Goal: Information Seeking & Learning: Understand process/instructions

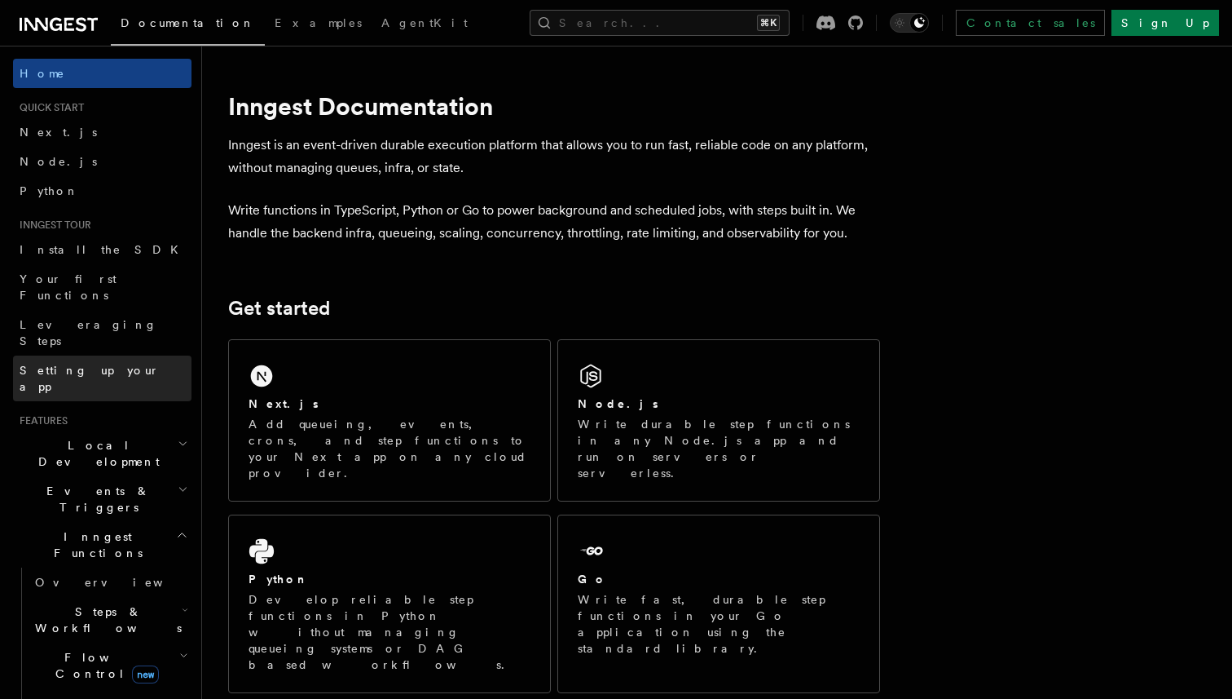
click at [85, 355] on link "Setting up your app" at bounding box center [102, 378] width 178 height 46
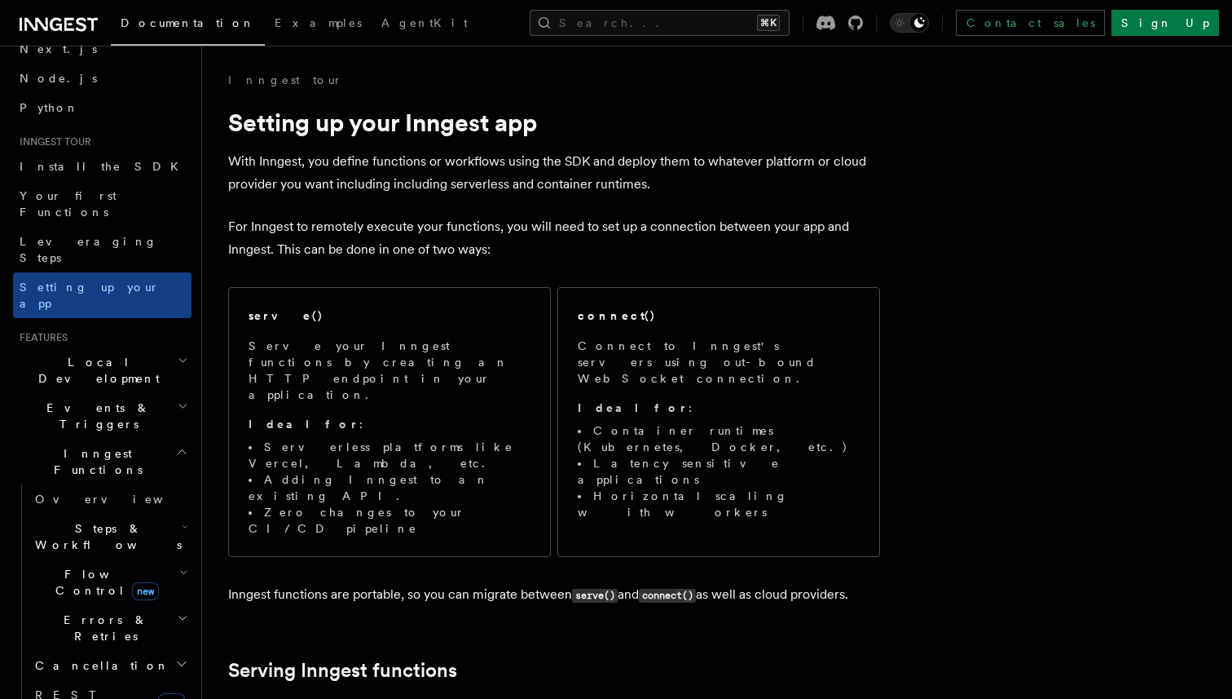
scroll to position [85, 0]
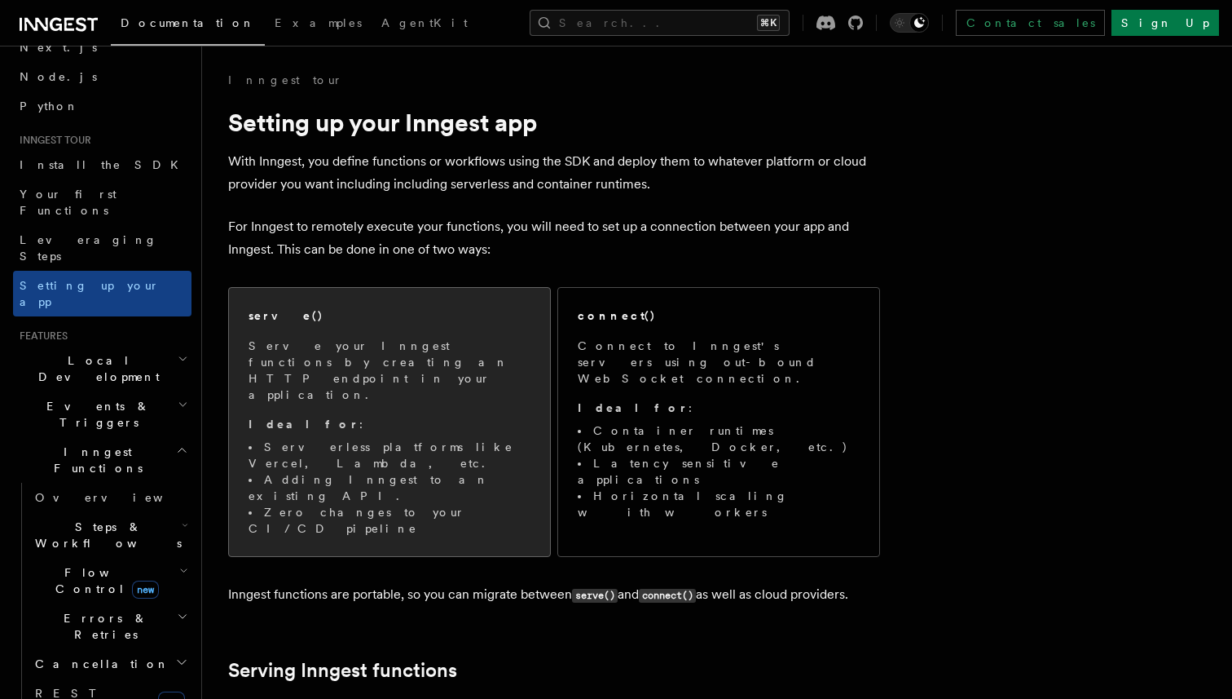
click at [430, 350] on p "Serve your Inngest functions by creating an HTTP endpoint in your application." at bounding box center [390, 369] width 282 height 65
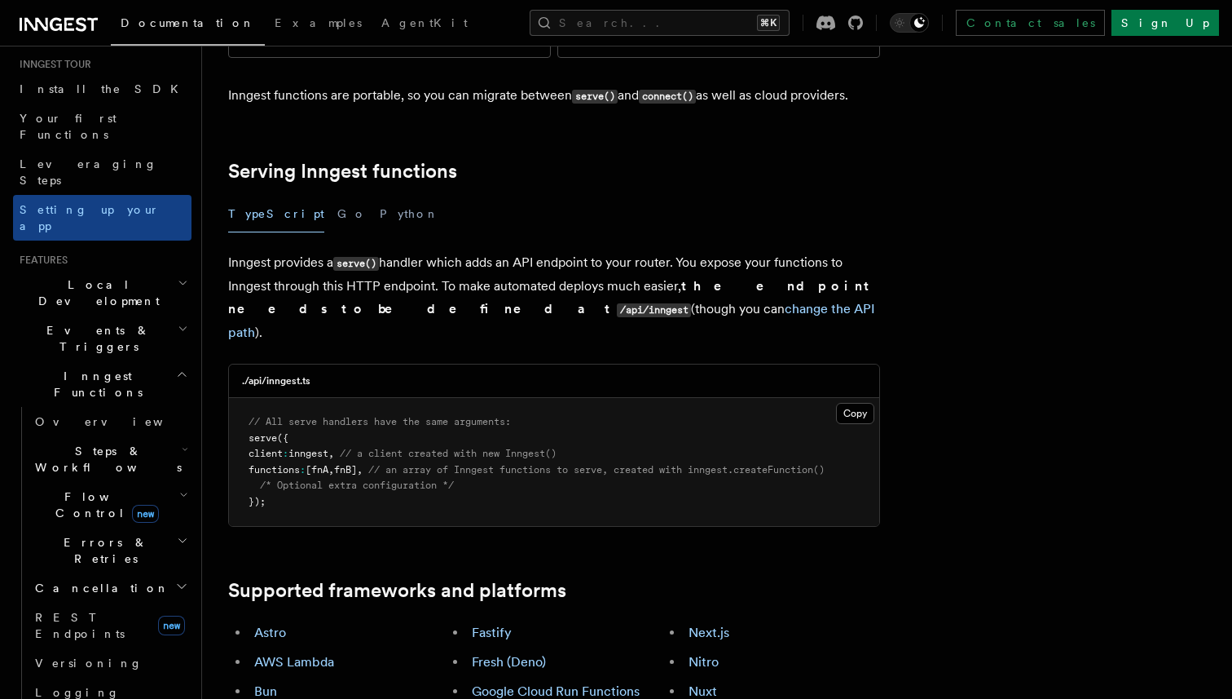
scroll to position [164, 0]
click at [105, 319] on span "Events & Triggers" at bounding box center [95, 335] width 165 height 33
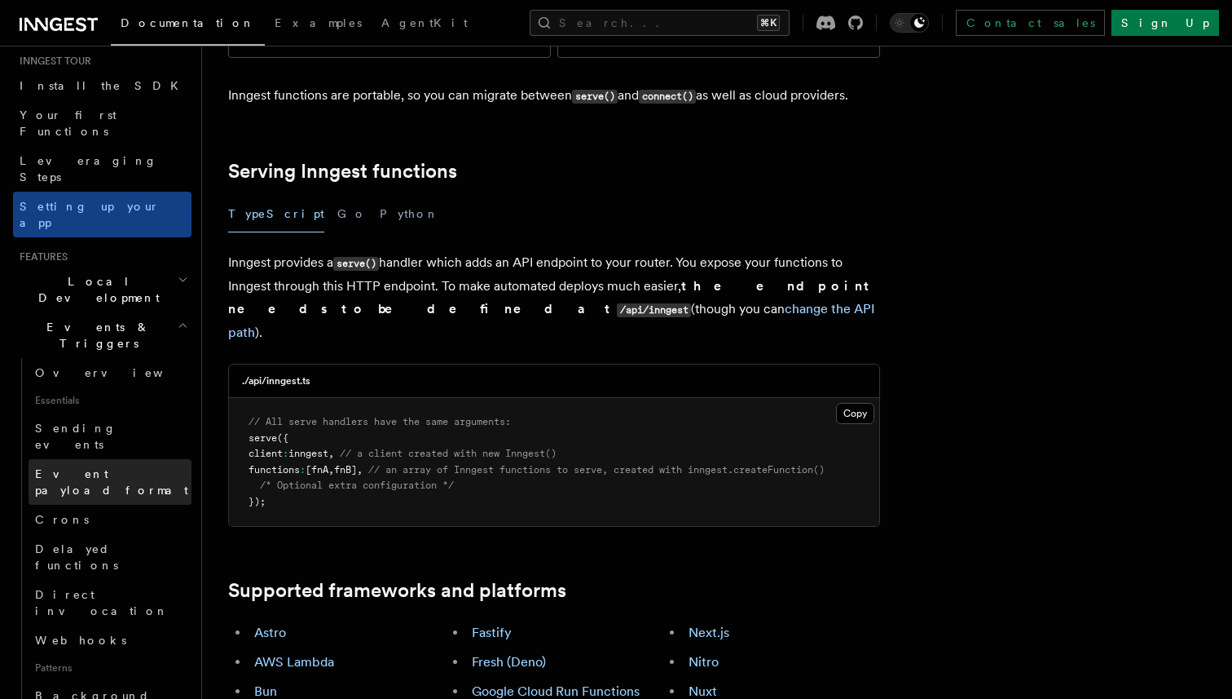
click at [63, 459] on link "Event payload format" at bounding box center [110, 482] width 163 height 46
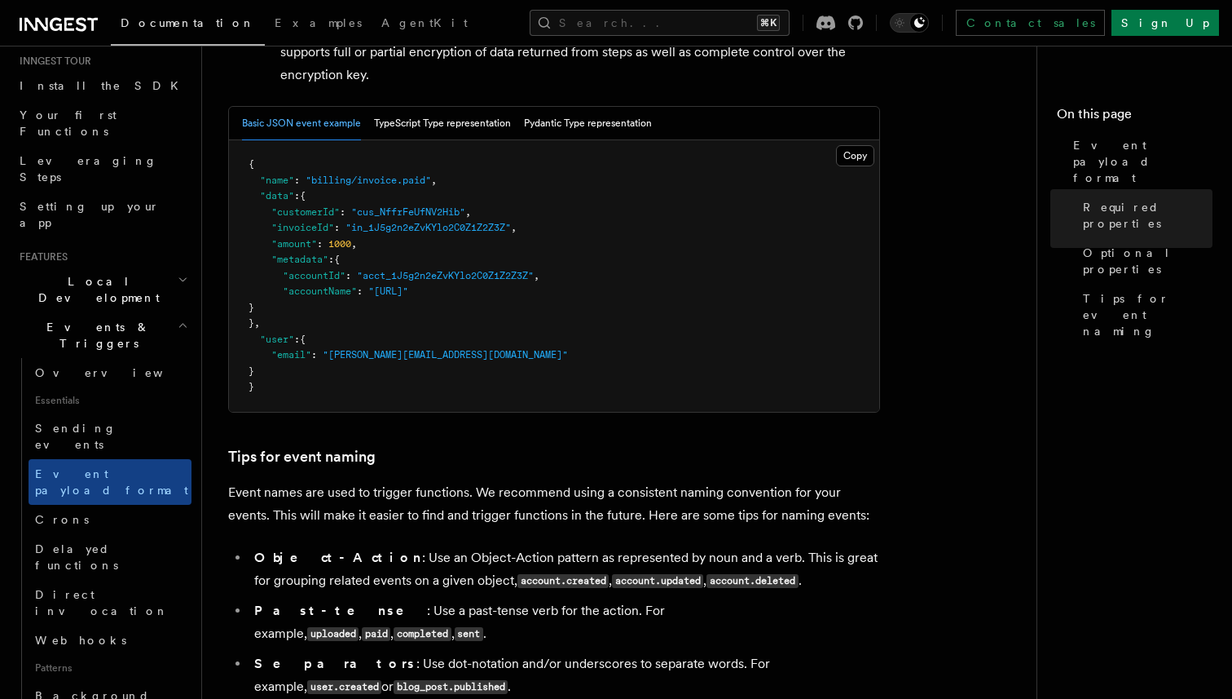
scroll to position [679, 0]
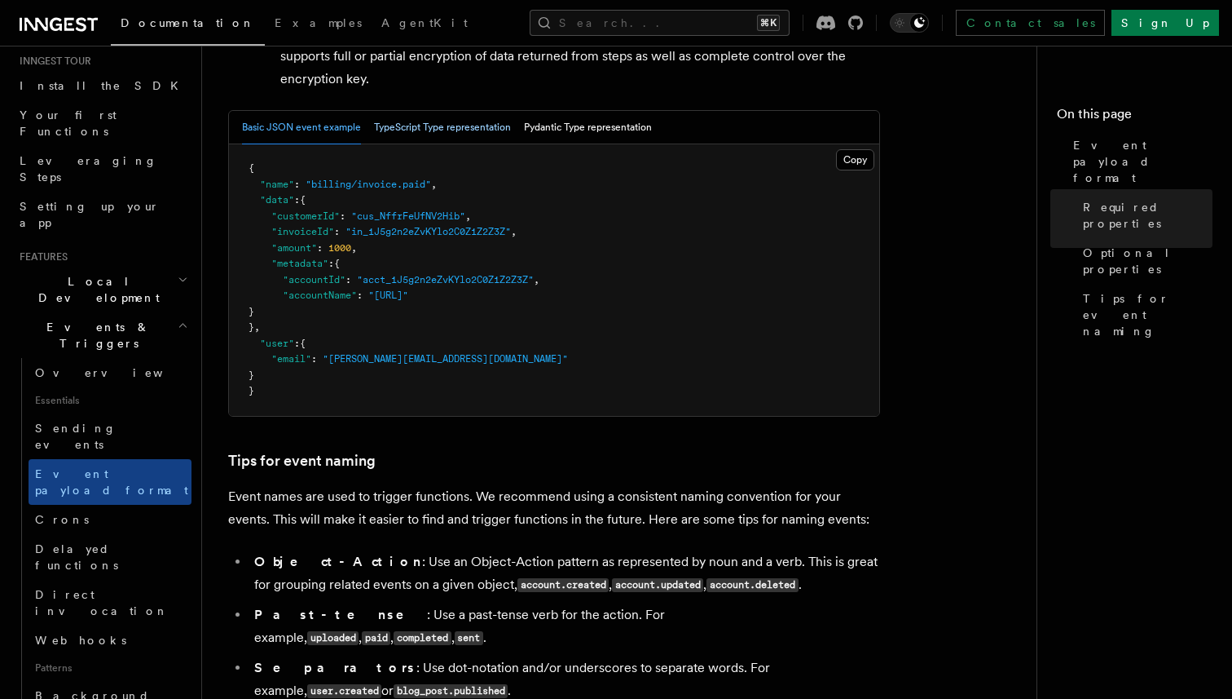
click at [478, 139] on button "TypeScript Type representation" at bounding box center [442, 127] width 137 height 33
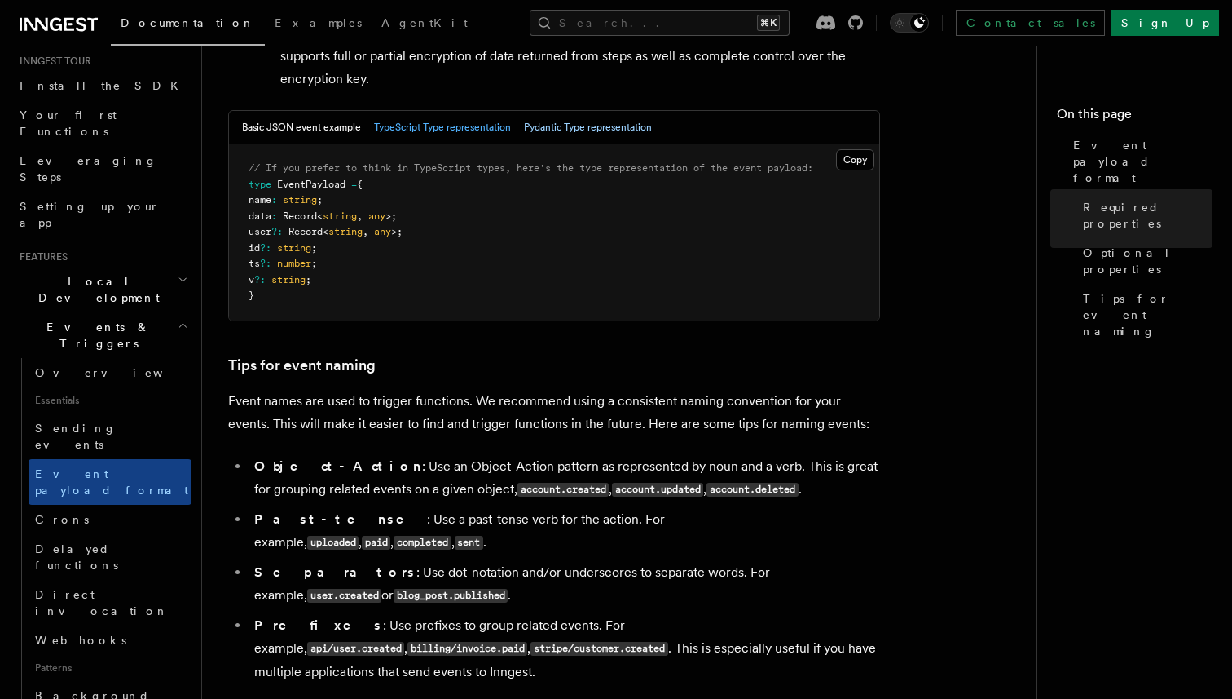
click at [588, 134] on button "Pydantic Type representation" at bounding box center [588, 127] width 128 height 33
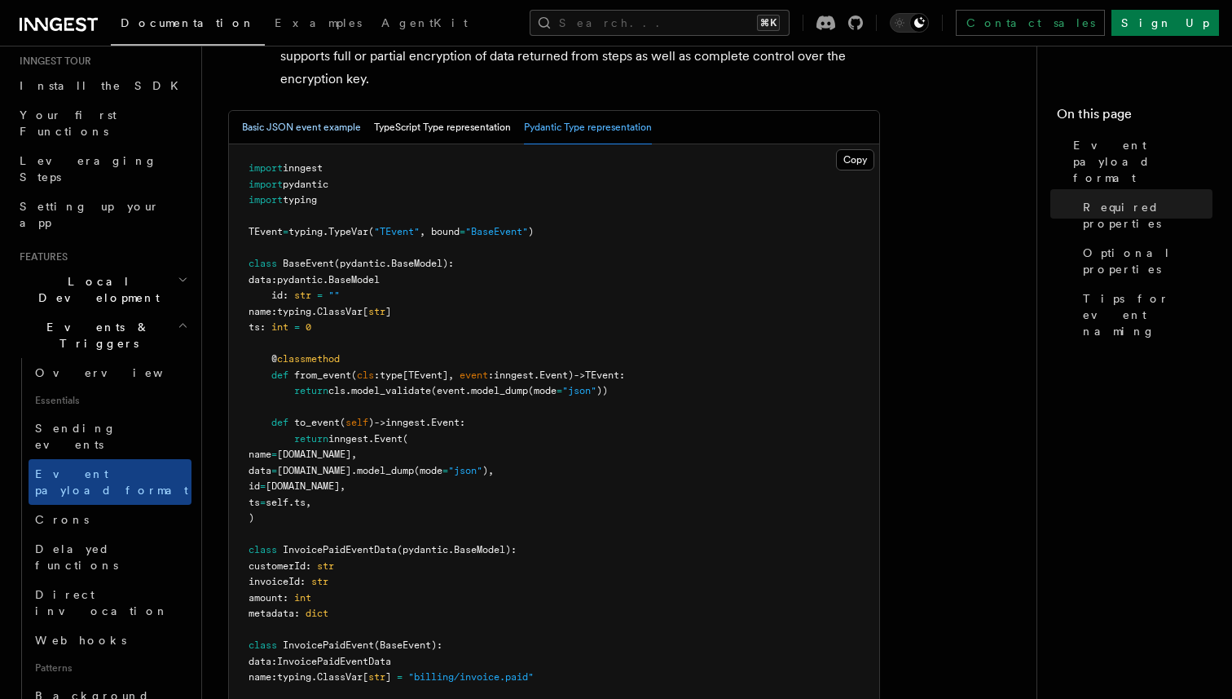
click at [311, 136] on button "Basic JSON event example" at bounding box center [301, 127] width 119 height 33
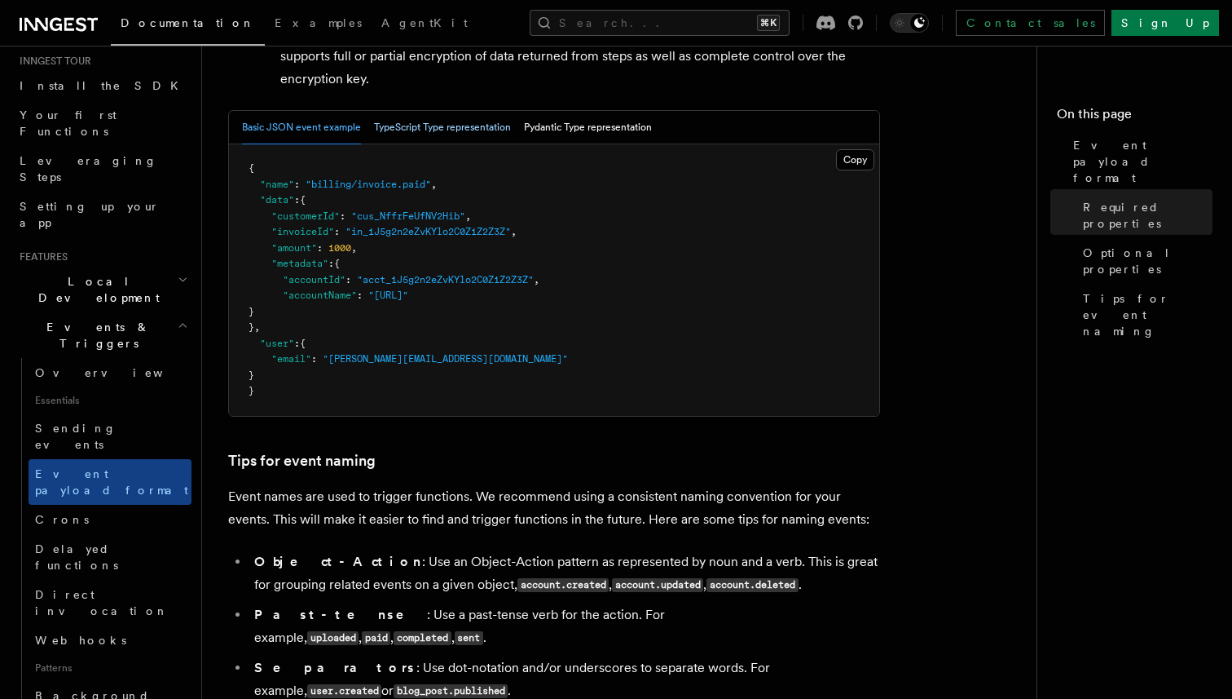
click at [393, 136] on button "TypeScript Type representation" at bounding box center [442, 127] width 137 height 33
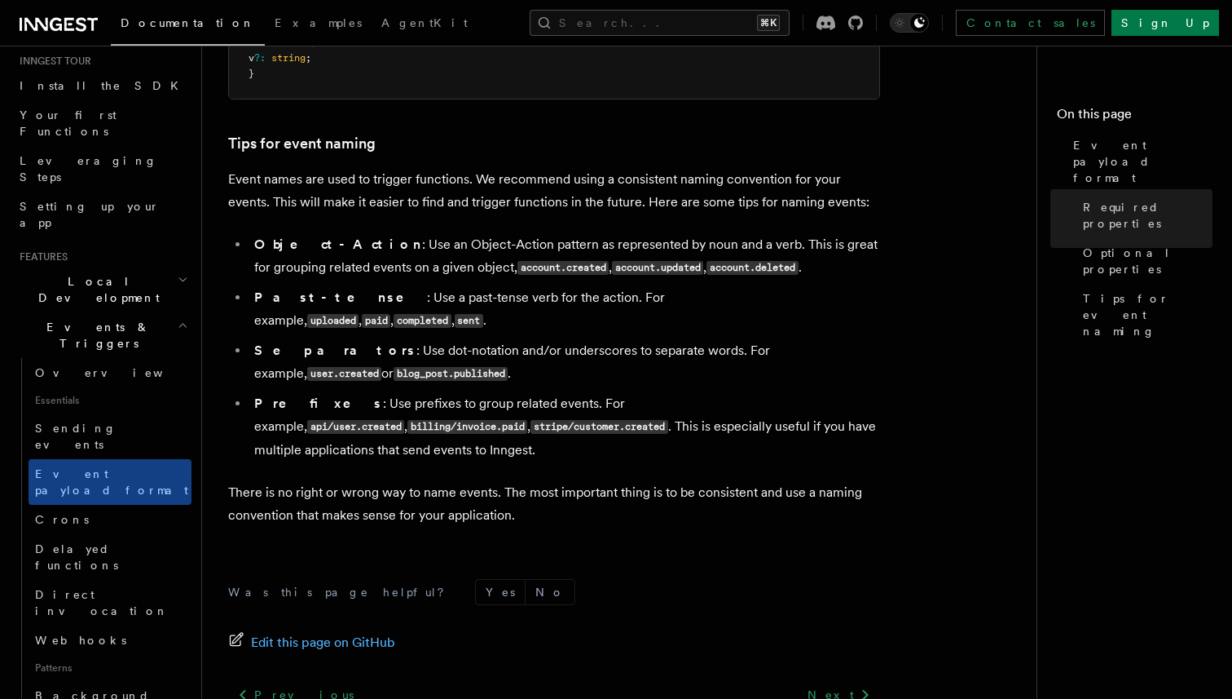
scroll to position [903, 0]
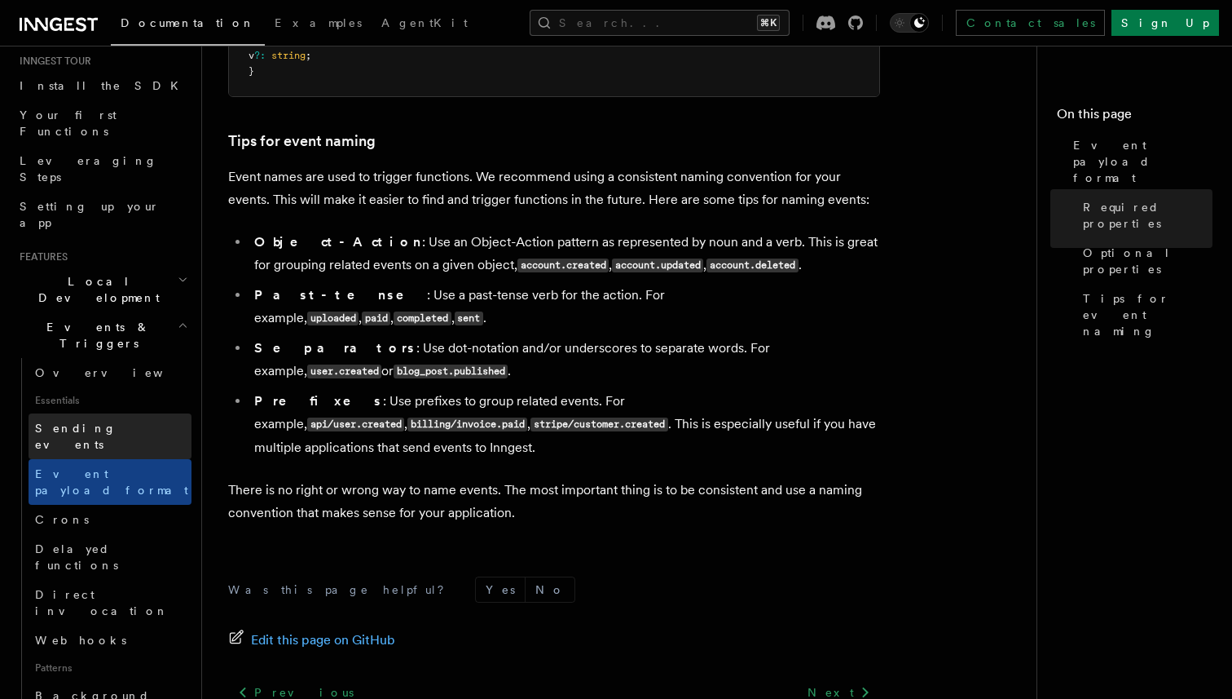
click at [93, 421] on span "Sending events" at bounding box center [76, 435] width 82 height 29
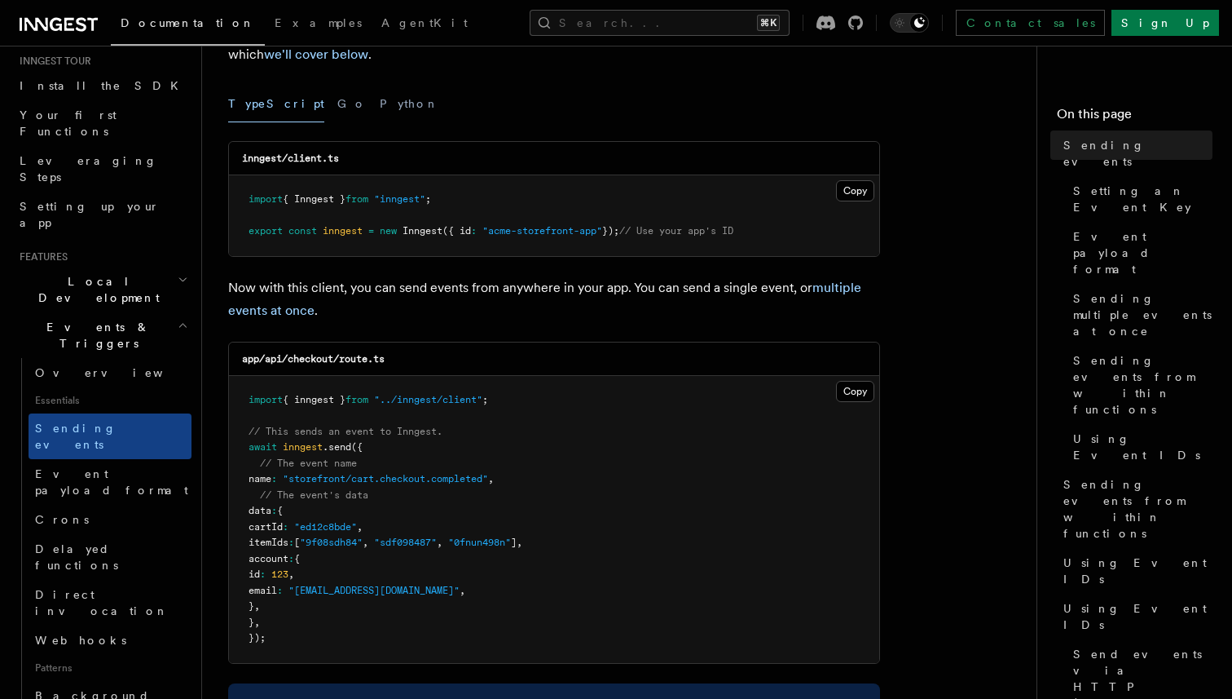
scroll to position [203, 0]
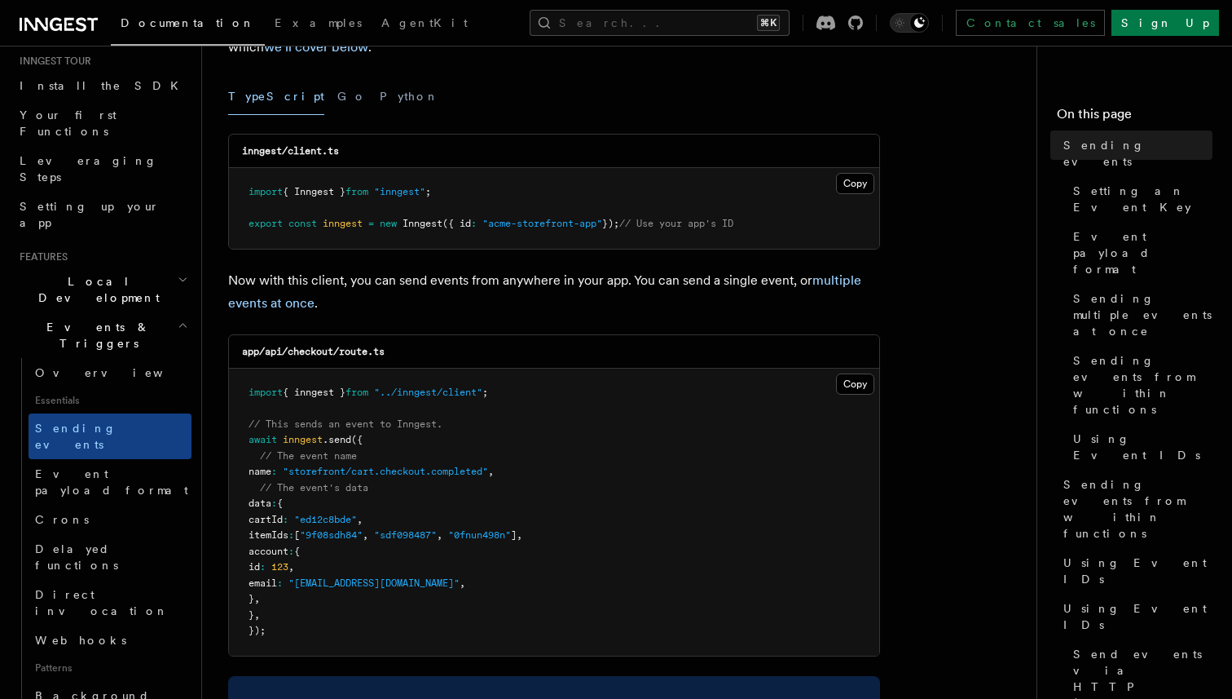
click at [74, 273] on span "Local Development" at bounding box center [95, 289] width 165 height 33
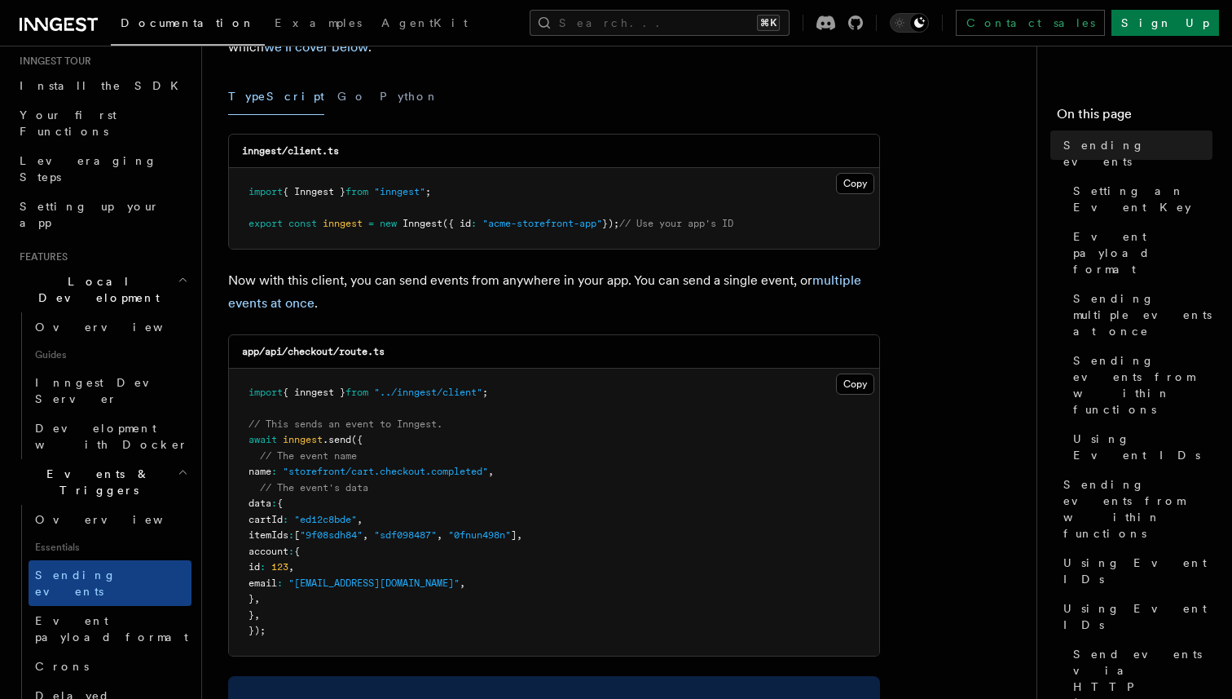
click at [74, 273] on span "Local Development" at bounding box center [95, 289] width 165 height 33
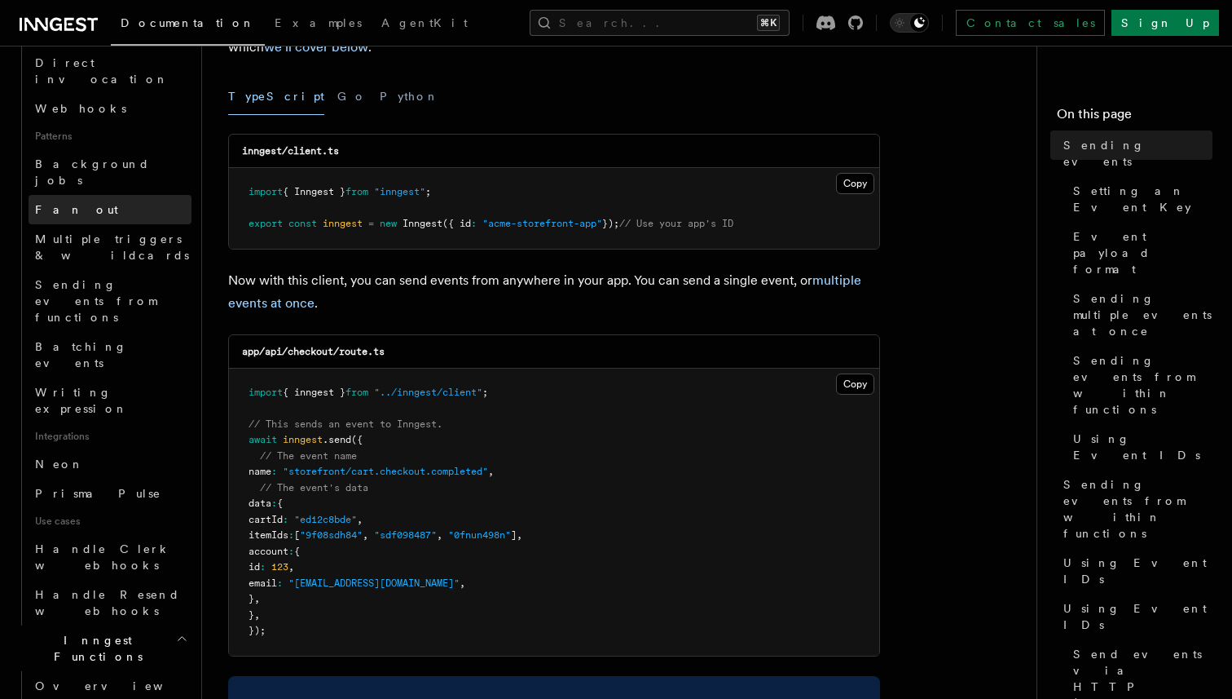
scroll to position [702, 0]
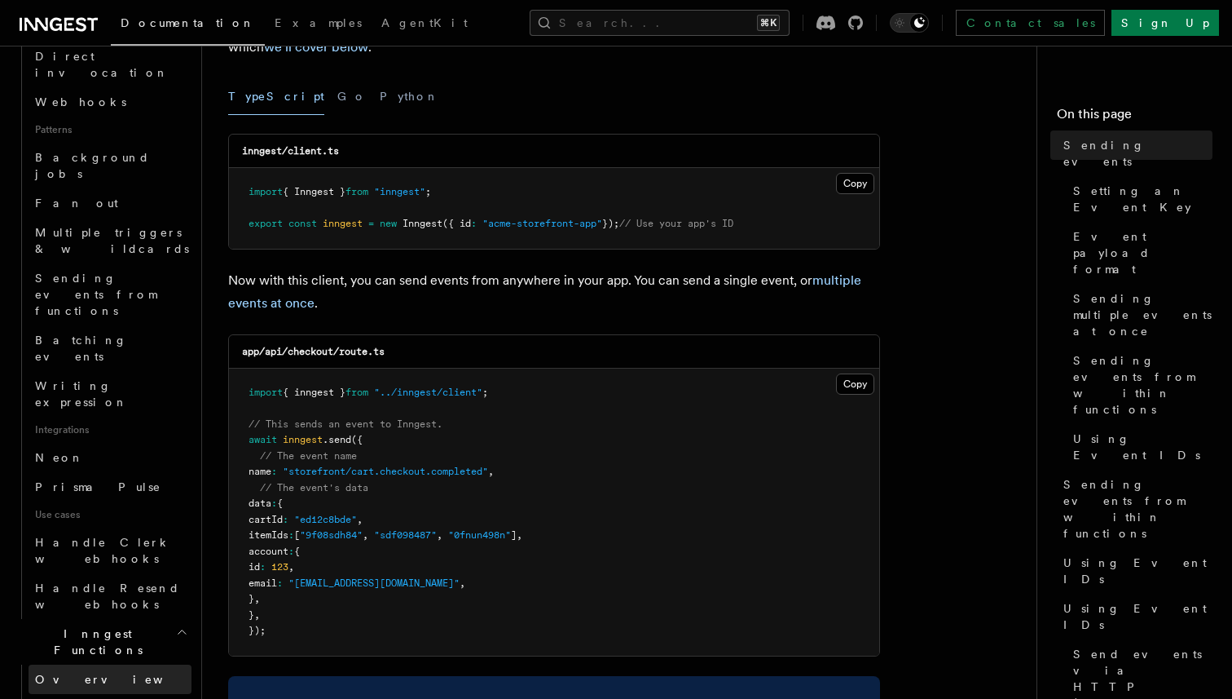
click at [126, 664] on link "Overview" at bounding box center [110, 678] width 163 height 29
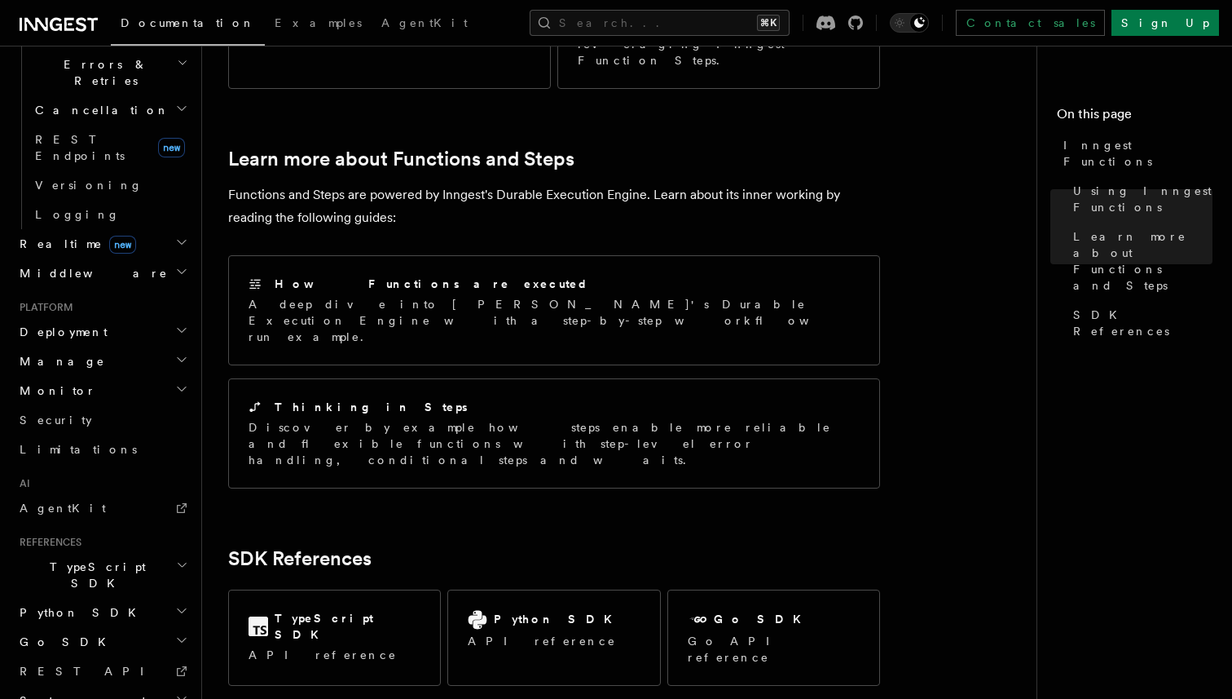
scroll to position [1247, 0]
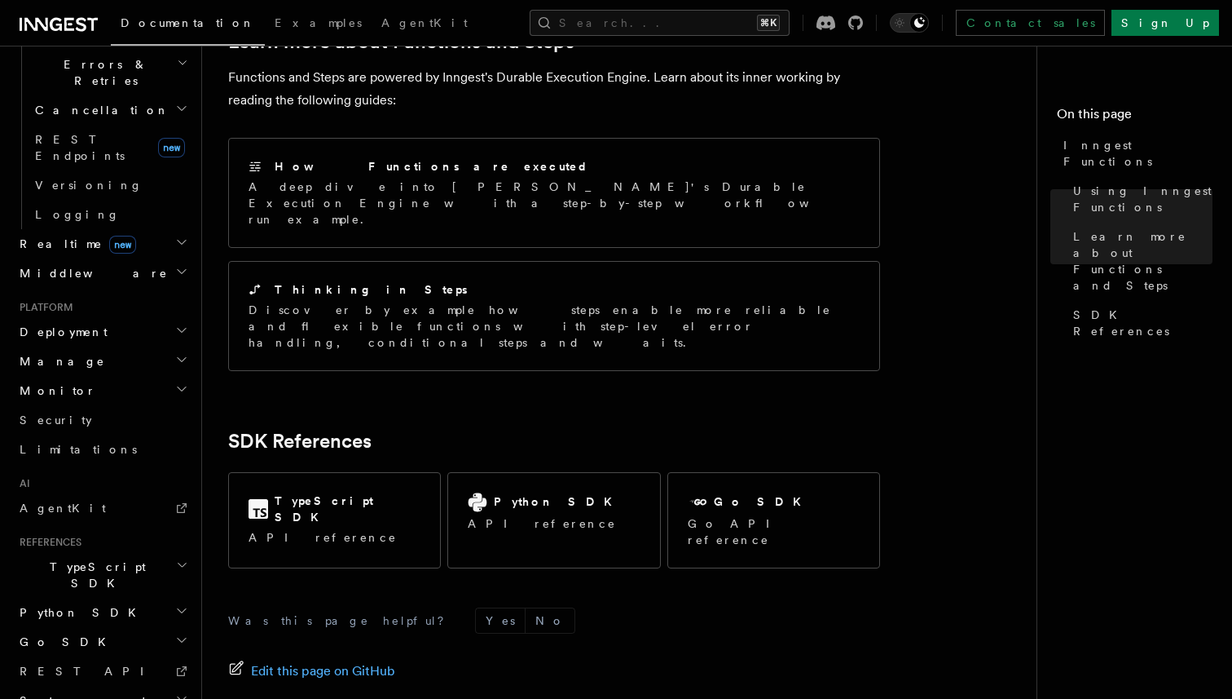
click at [76, 692] on span "System events" at bounding box center [82, 700] width 138 height 16
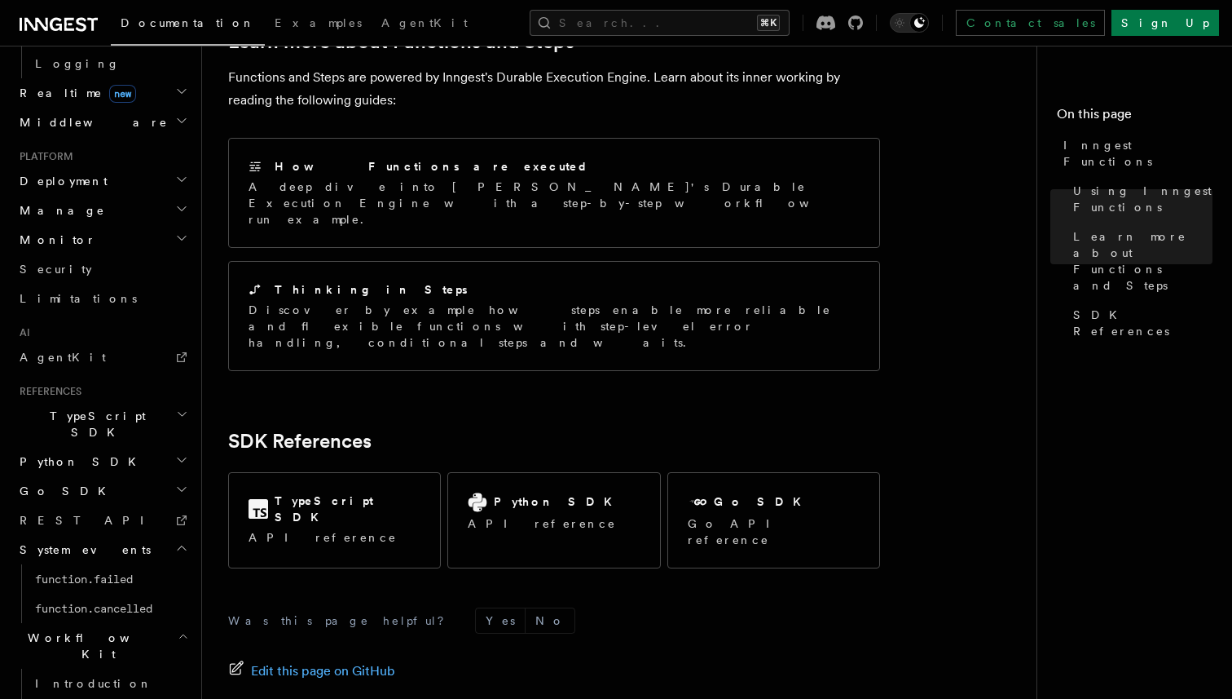
scroll to position [782, 0]
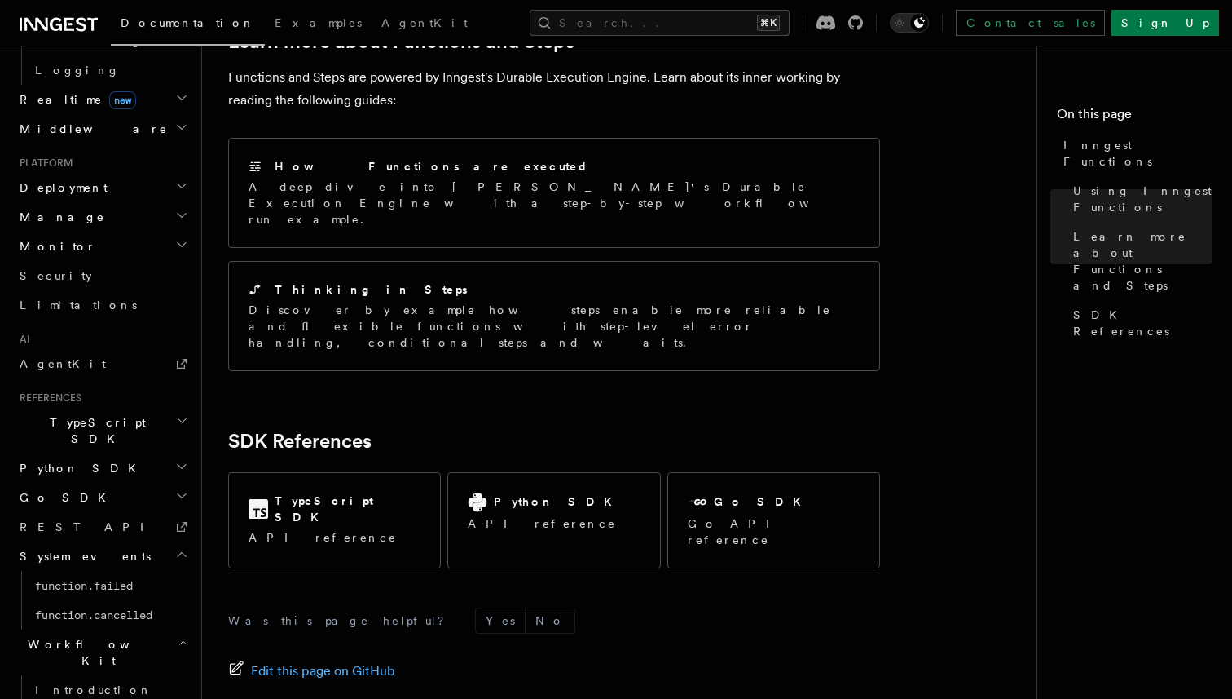
click at [79, 414] on span "TypeScript SDK" at bounding box center [94, 430] width 163 height 33
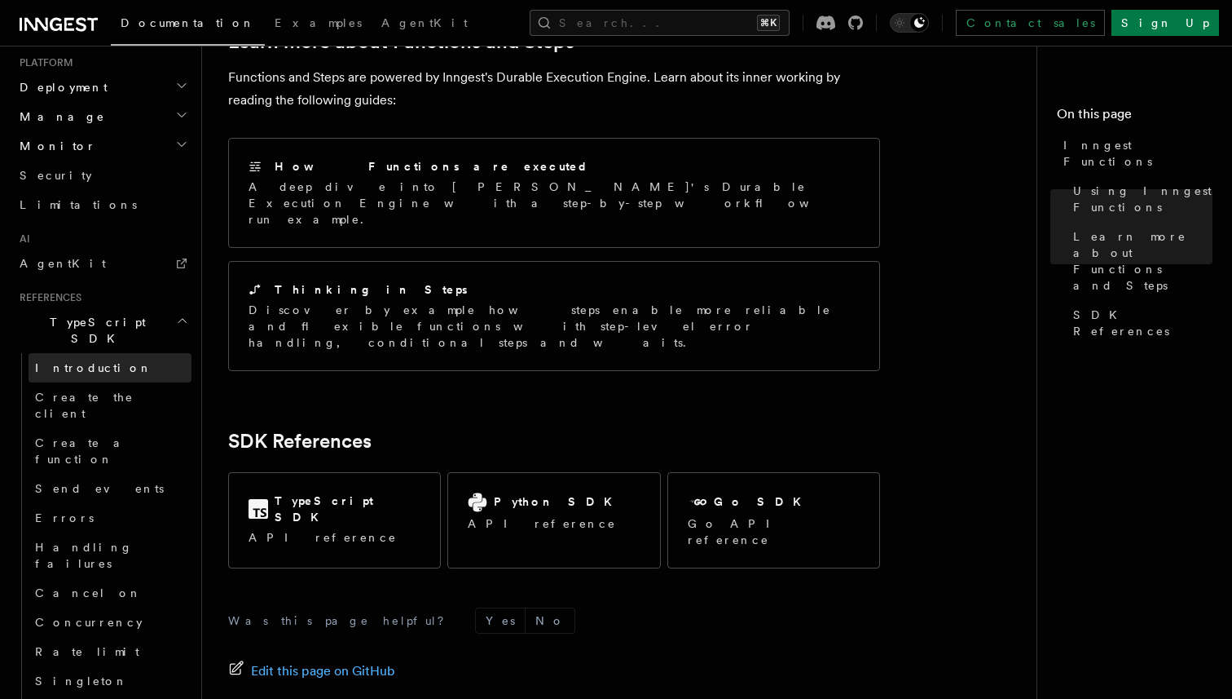
scroll to position [906, 0]
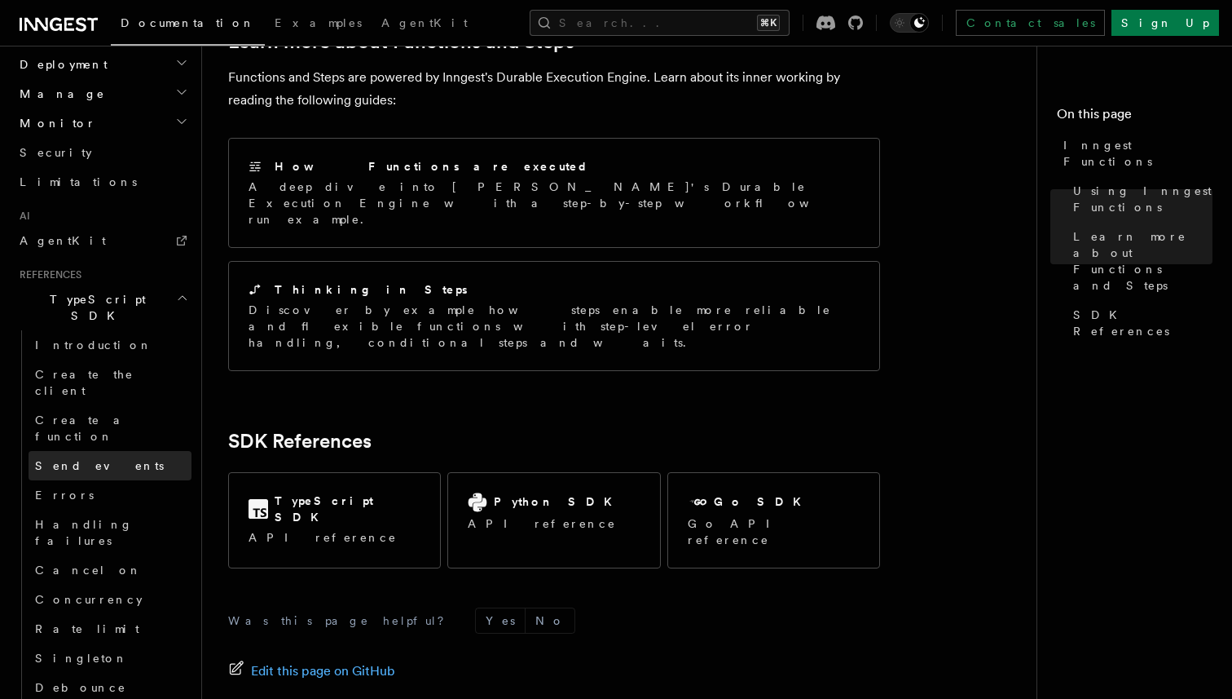
click at [86, 451] on link "Send events" at bounding box center [110, 465] width 163 height 29
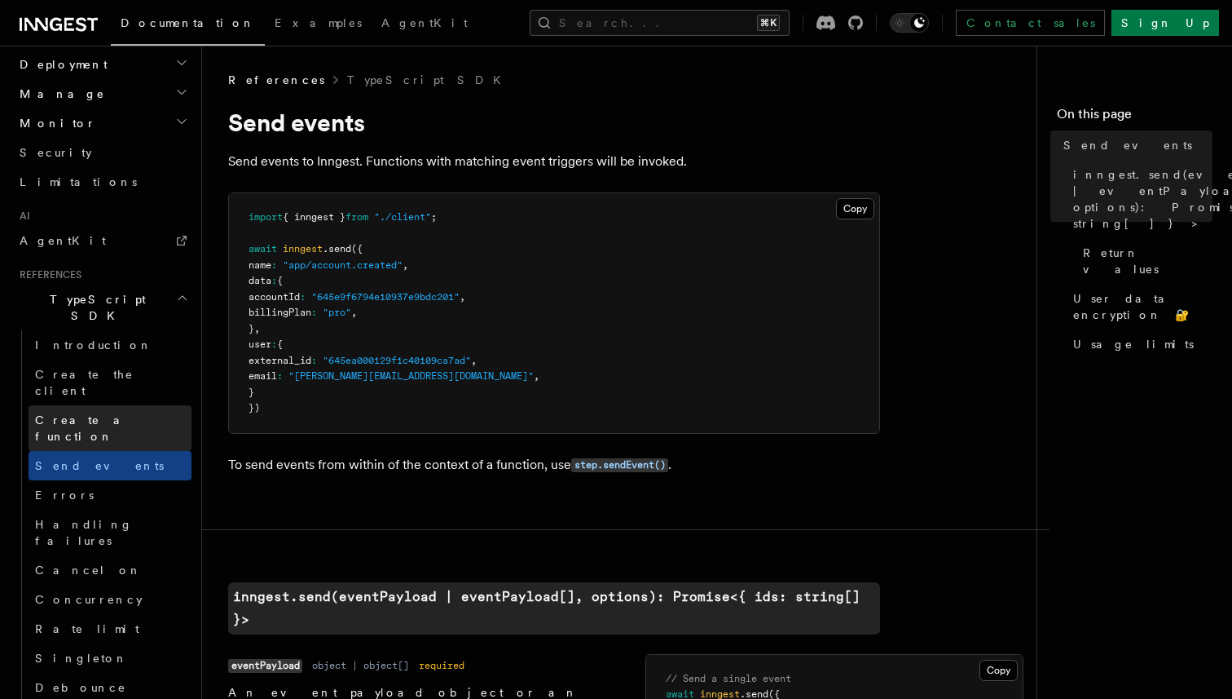
click at [107, 413] on span "Create a function" at bounding box center [83, 427] width 97 height 29
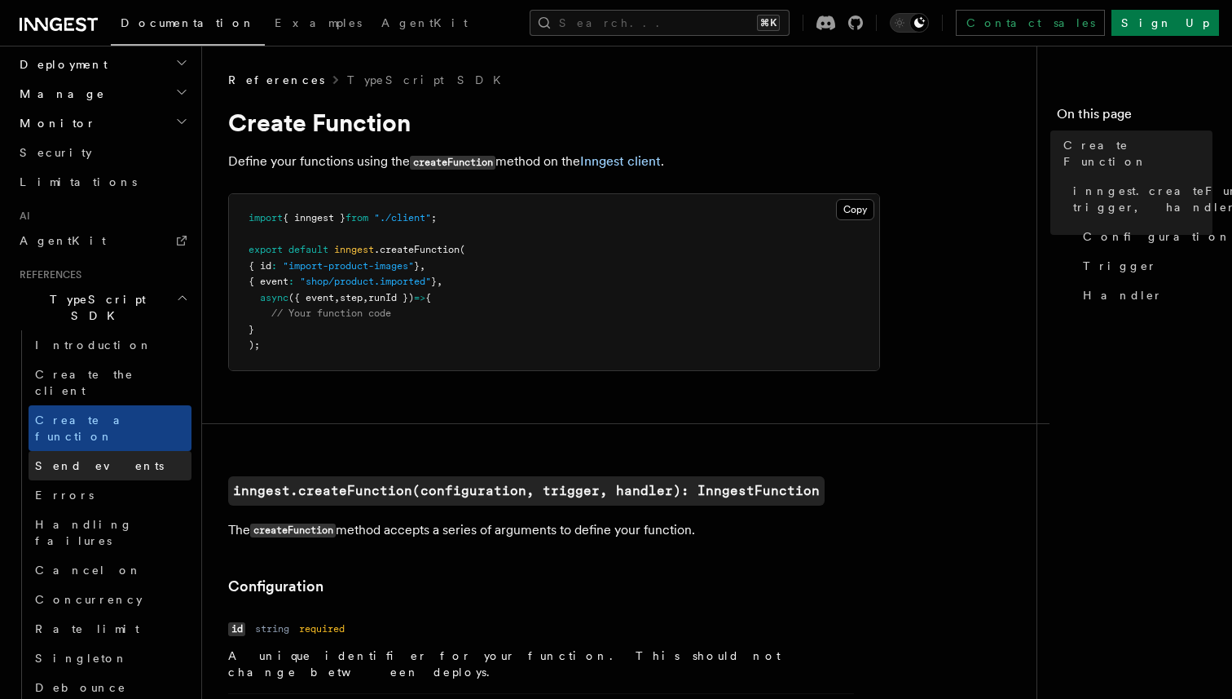
click at [101, 451] on link "Send events" at bounding box center [110, 465] width 163 height 29
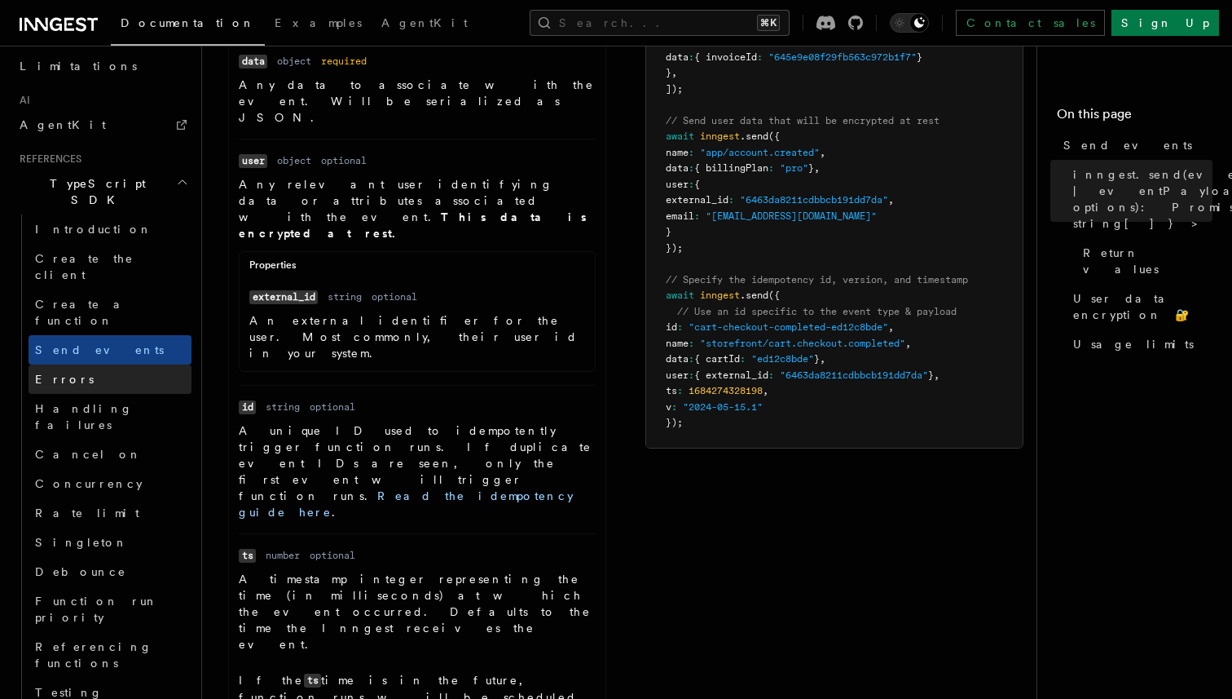
scroll to position [978, 0]
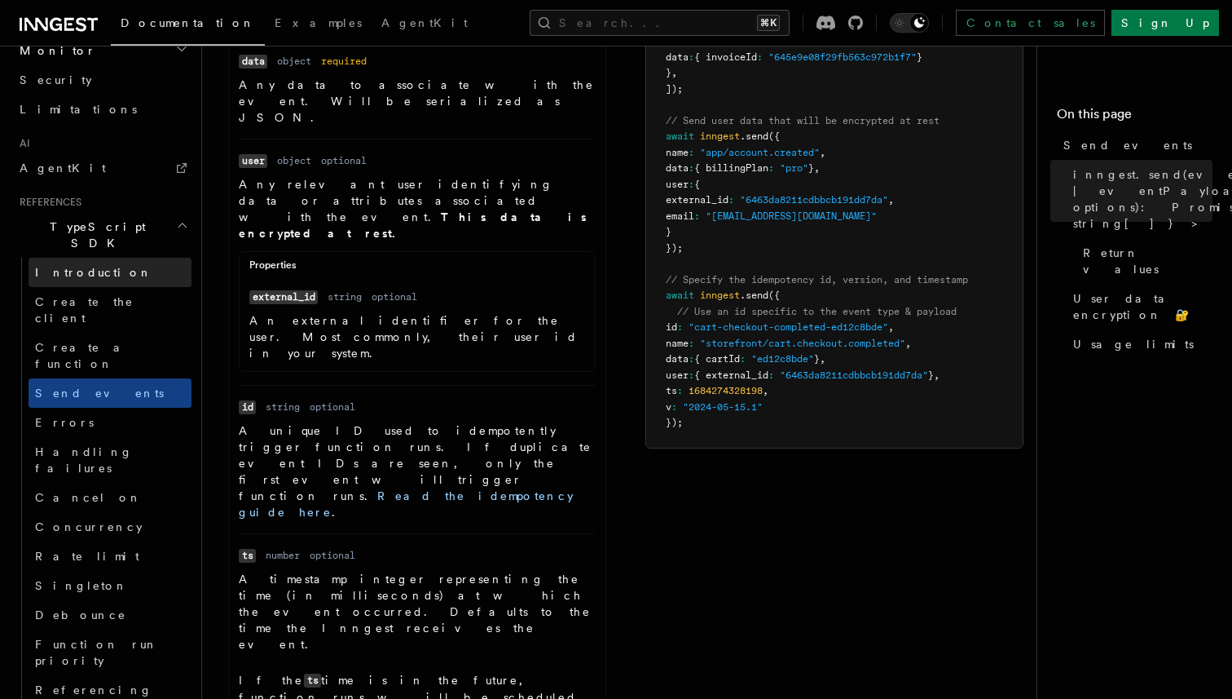
click at [121, 258] on link "Introduction" at bounding box center [110, 272] width 163 height 29
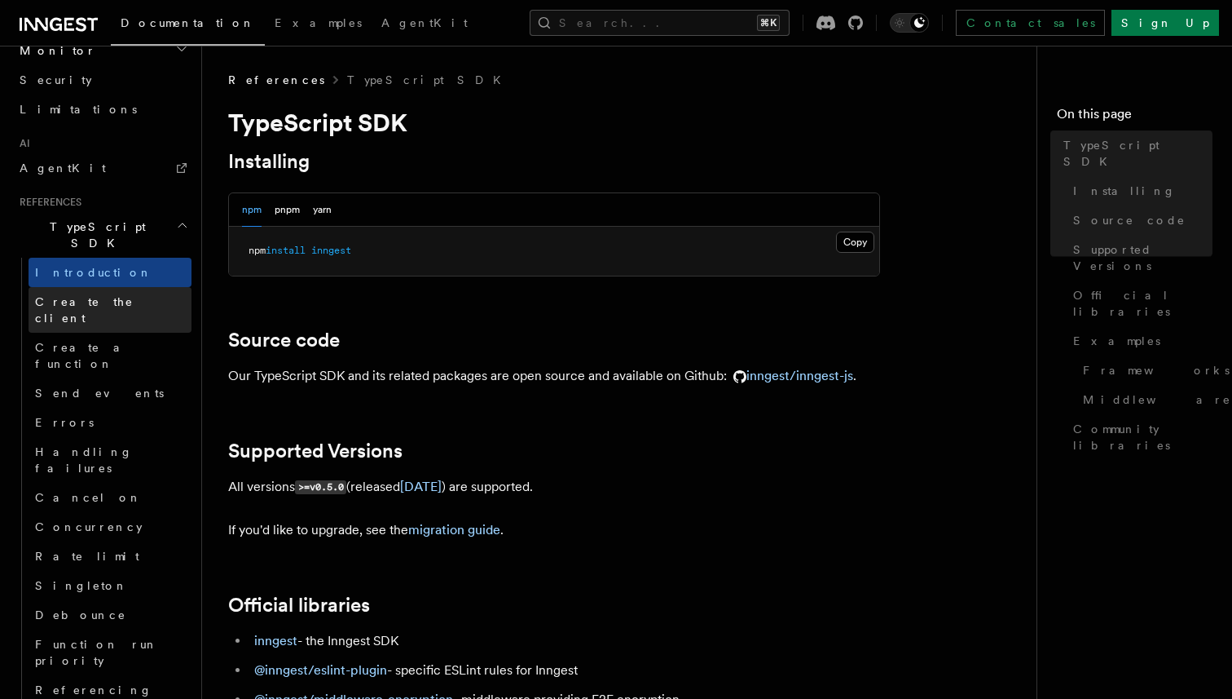
click at [113, 295] on span "Create the client" at bounding box center [84, 309] width 99 height 29
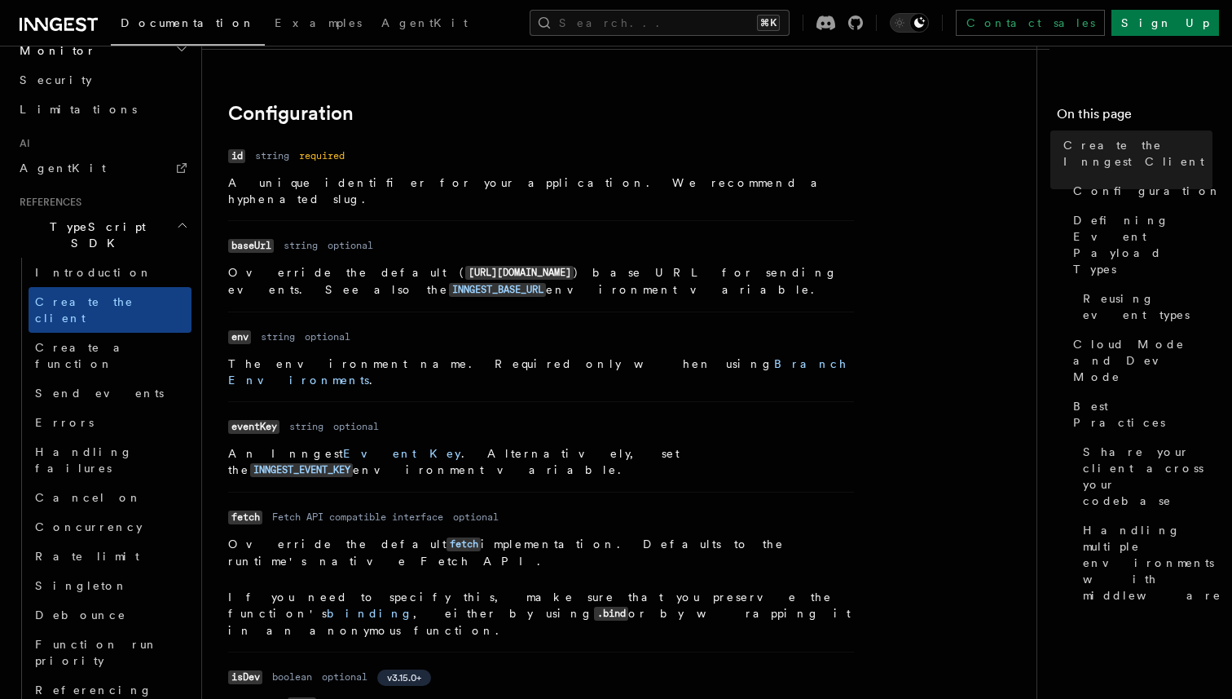
scroll to position [483, 0]
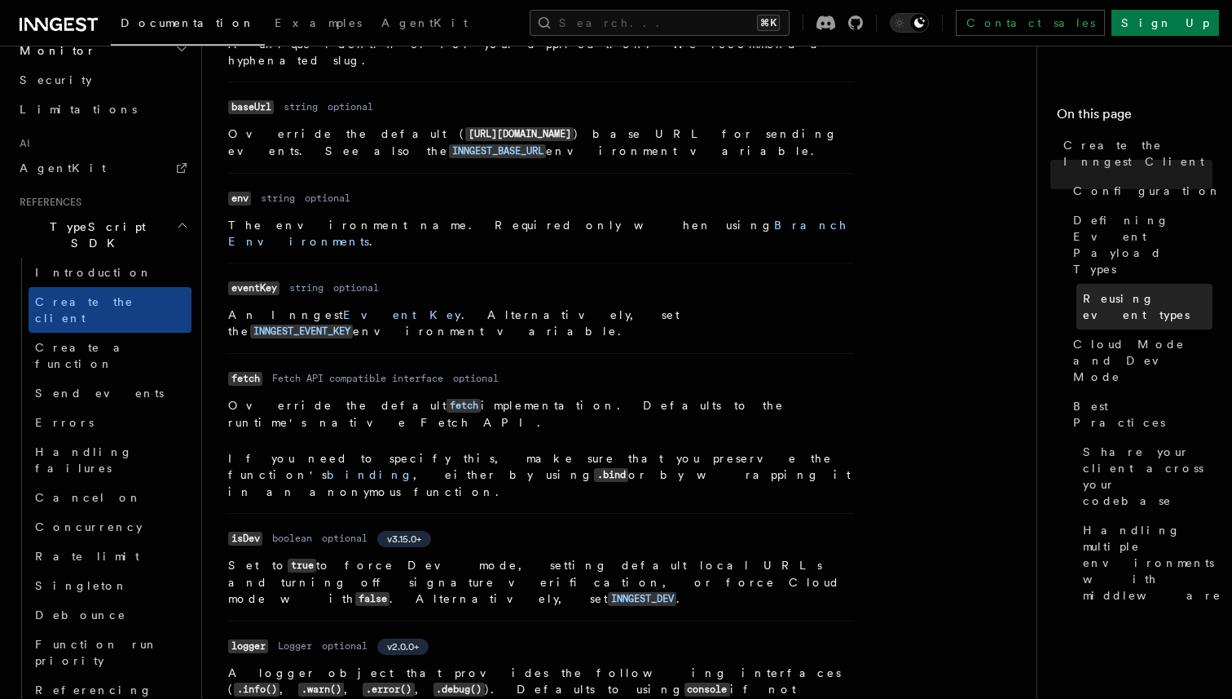
click at [1152, 290] on span "Reusing event types" at bounding box center [1148, 306] width 130 height 33
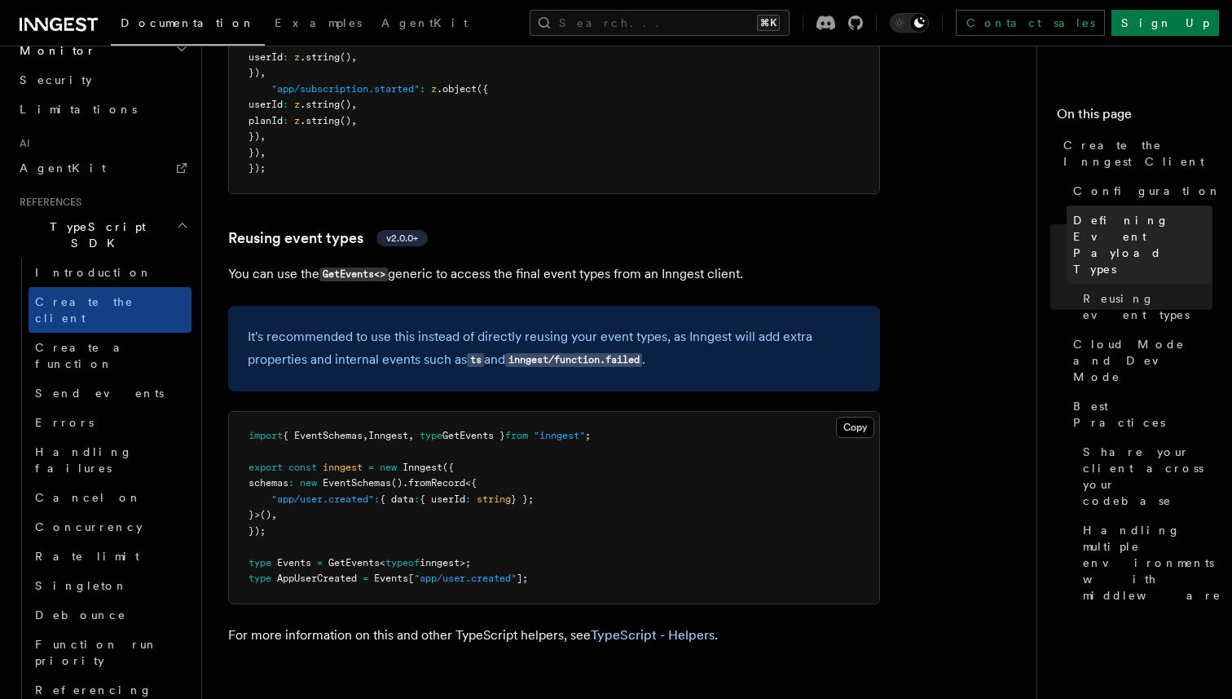
click at [1116, 212] on span "Defining Event Payload Types" at bounding box center [1142, 244] width 139 height 65
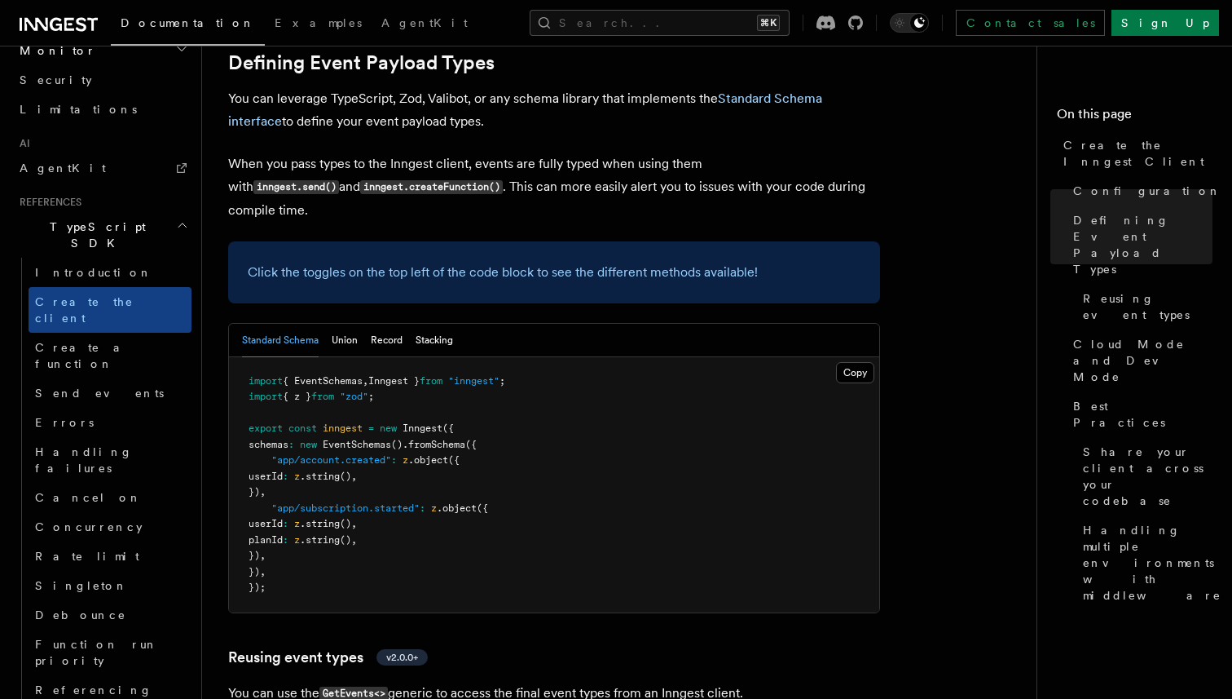
scroll to position [1465, 0]
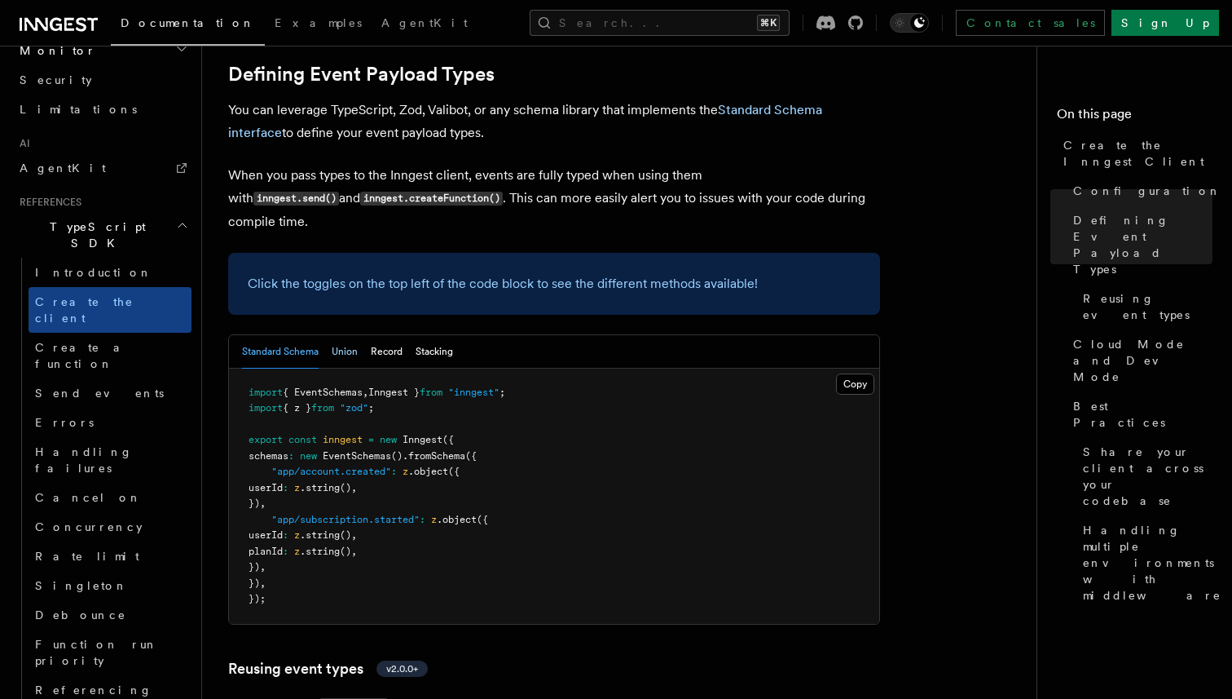
click at [347, 335] on button "Union" at bounding box center [345, 351] width 26 height 33
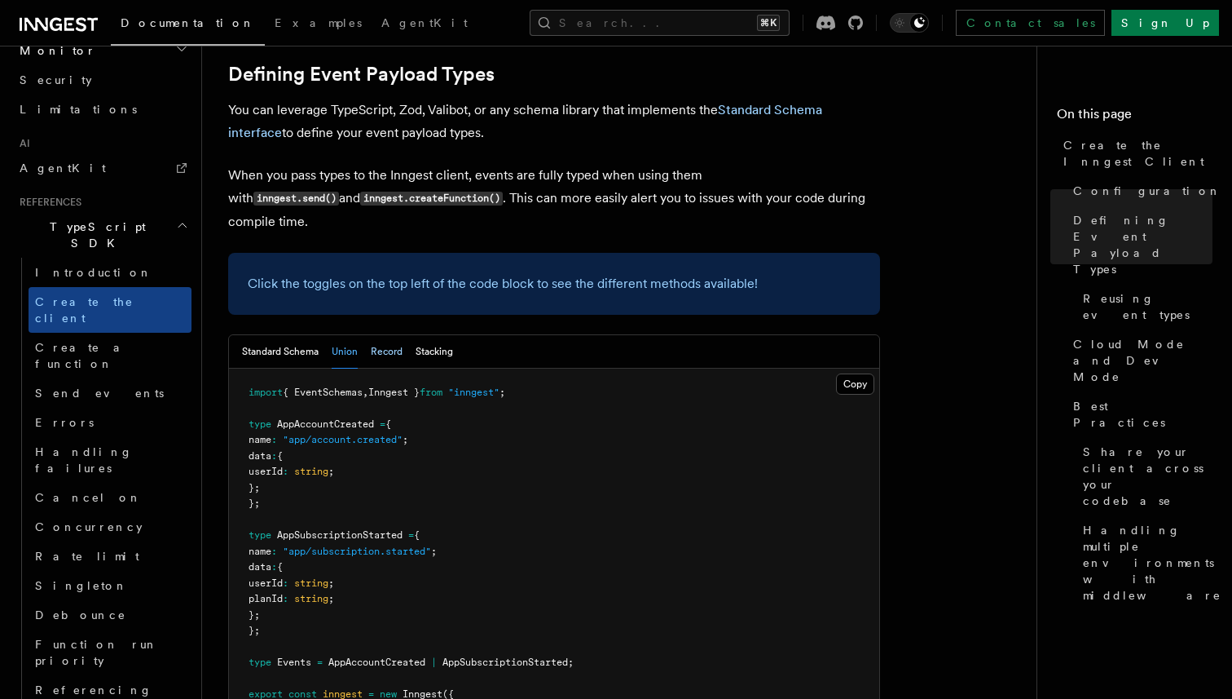
click at [372, 335] on button "Record" at bounding box center [387, 351] width 32 height 33
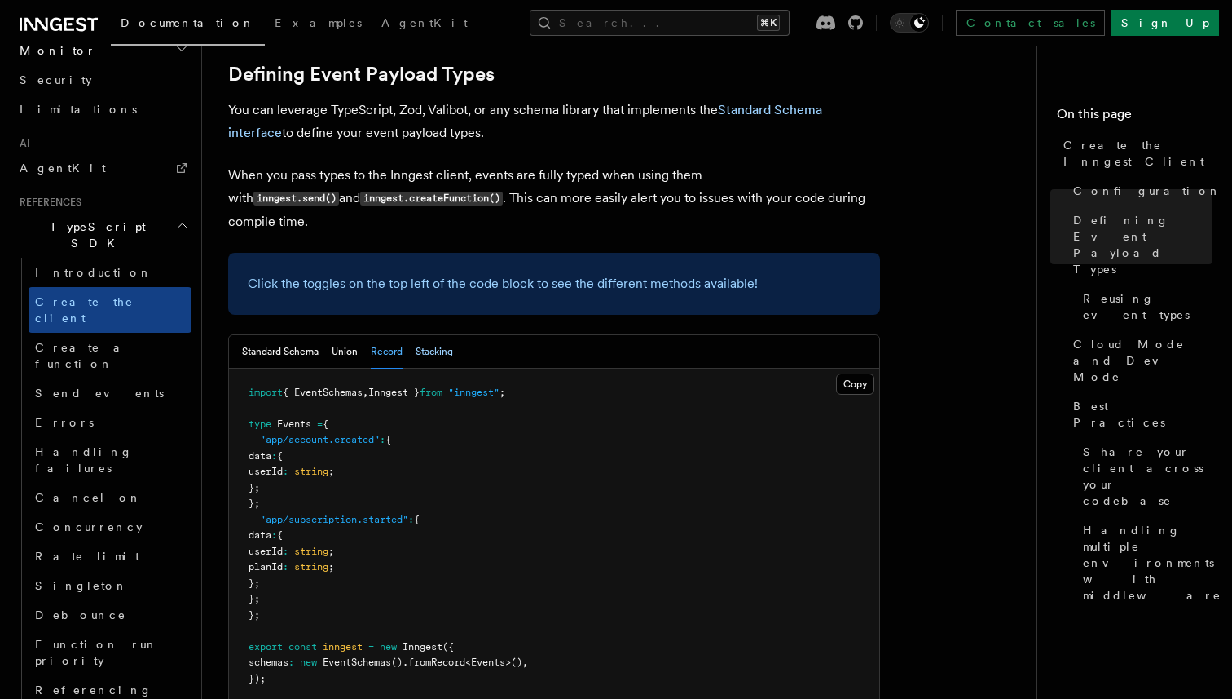
click at [424, 335] on button "Stacking" at bounding box center [434, 351] width 37 height 33
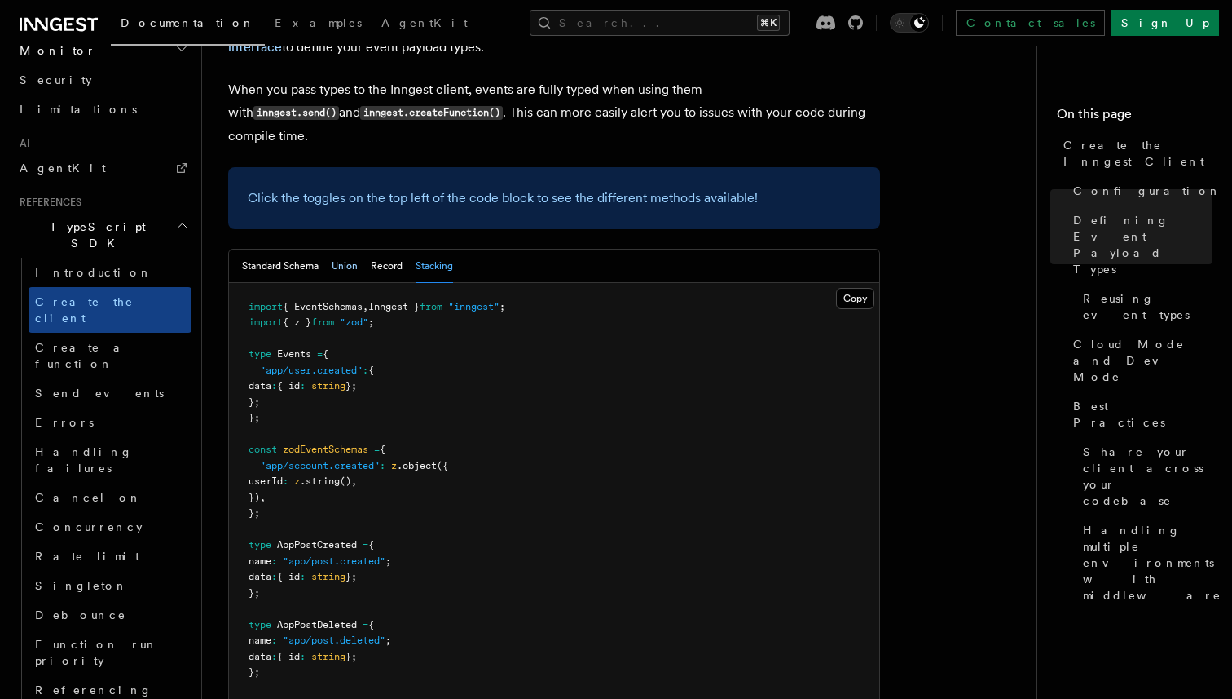
scroll to position [1544, 0]
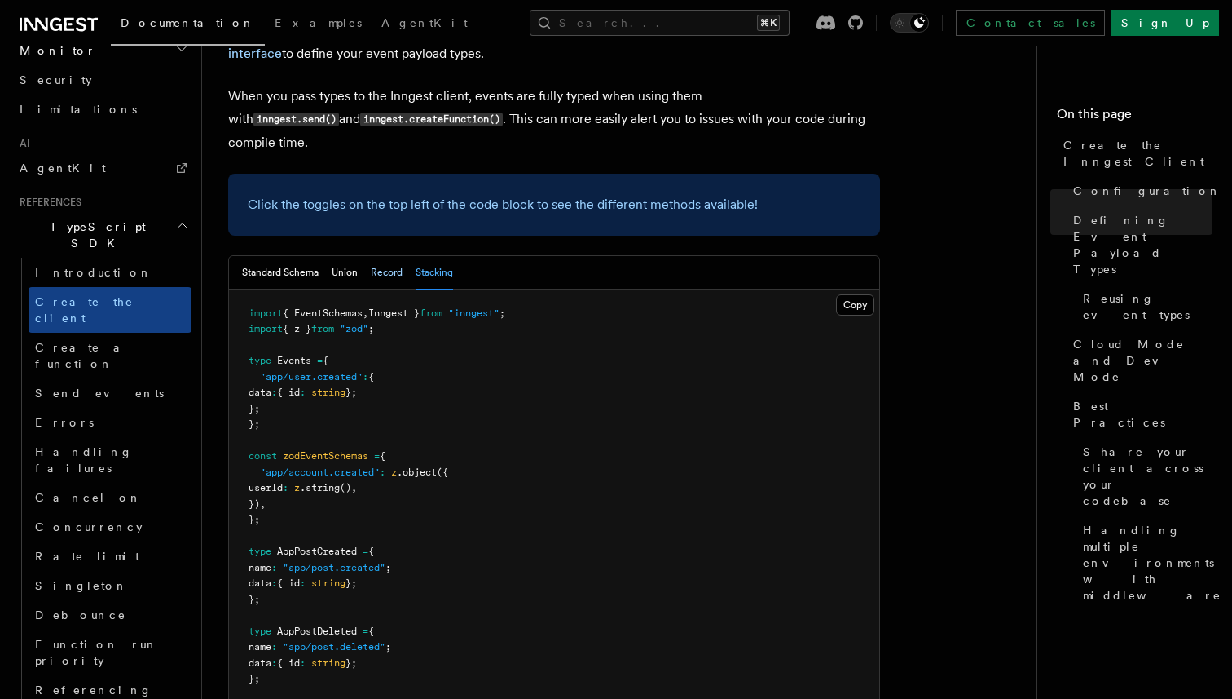
click at [379, 256] on button "Record" at bounding box center [387, 272] width 32 height 33
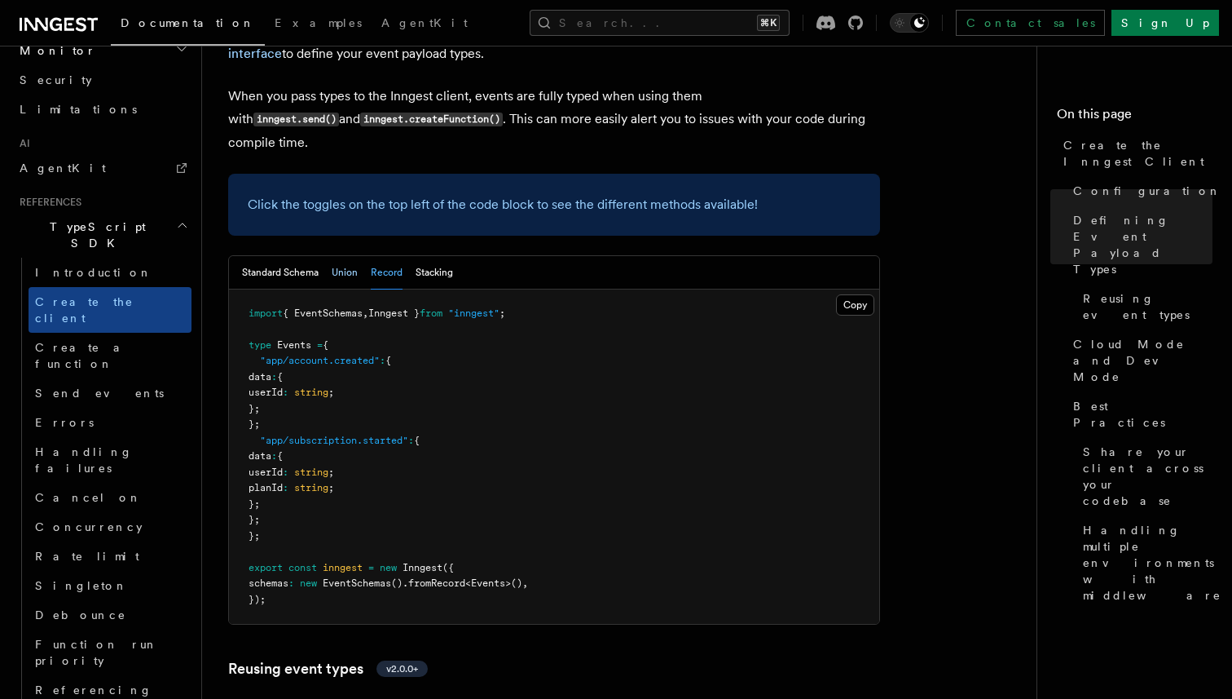
click at [345, 256] on button "Union" at bounding box center [345, 272] width 26 height 33
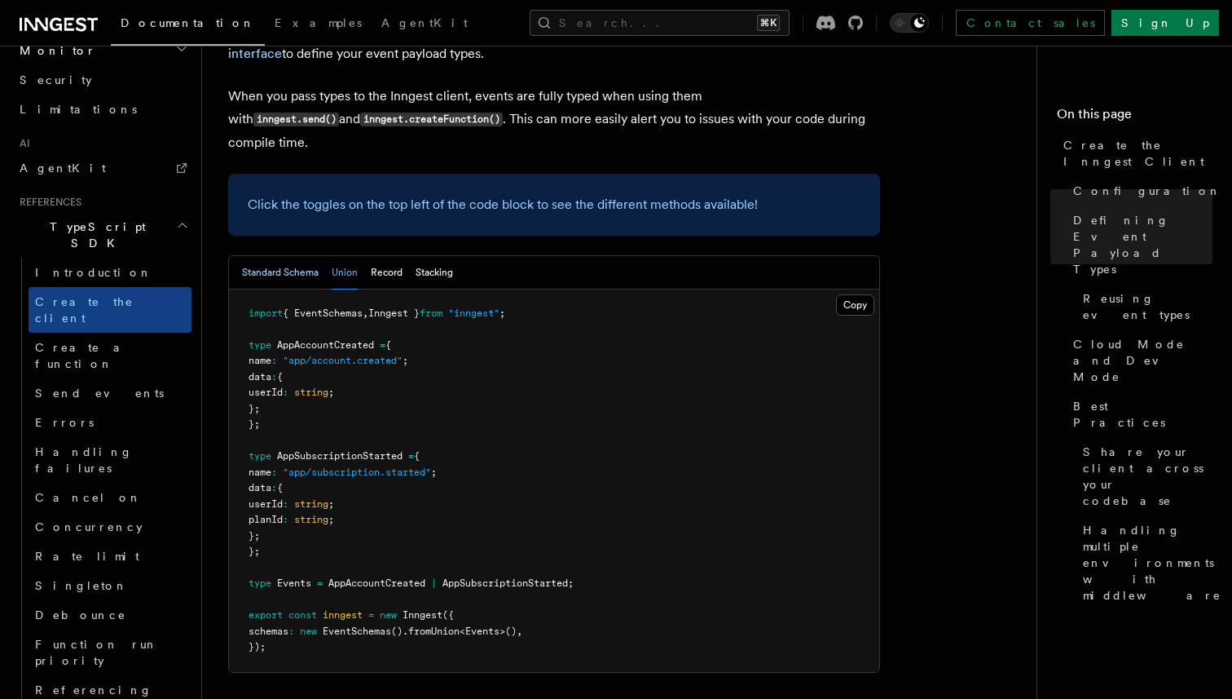
click at [263, 256] on button "Standard Schema" at bounding box center [280, 272] width 77 height 33
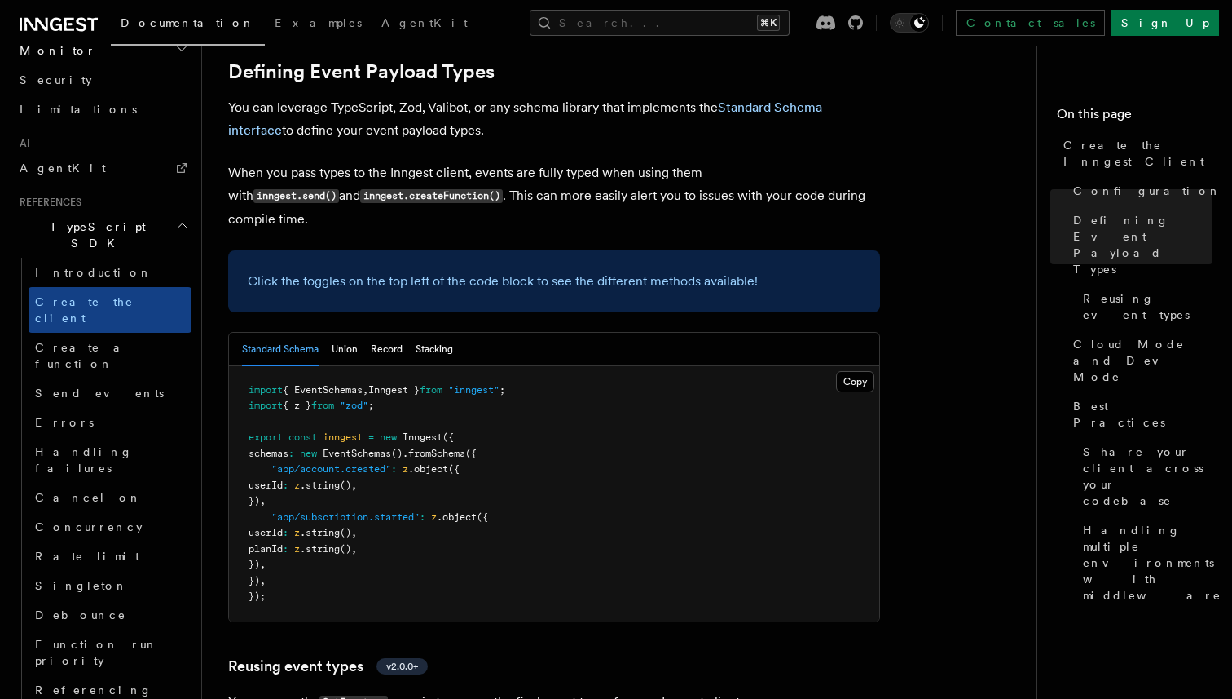
scroll to position [1465, 0]
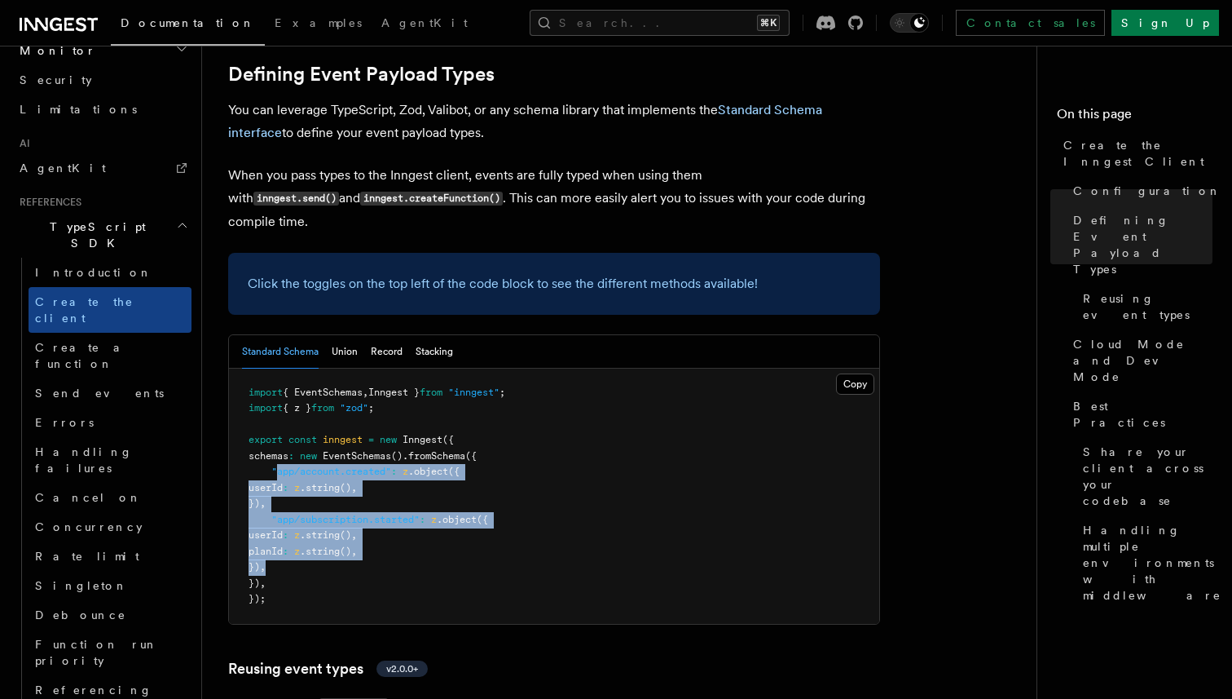
drag, startPoint x: 275, startPoint y: 327, endPoint x: 316, endPoint y: 417, distance: 99.2
click at [316, 417] on pre "import { EventSchemas , Inngest } from "inngest" ; import { z } from "zod" ; ex…" at bounding box center [554, 495] width 650 height 255
copy code "app/account.created" : z .object ({ userId : z .string () , }) , "app/subscript…"
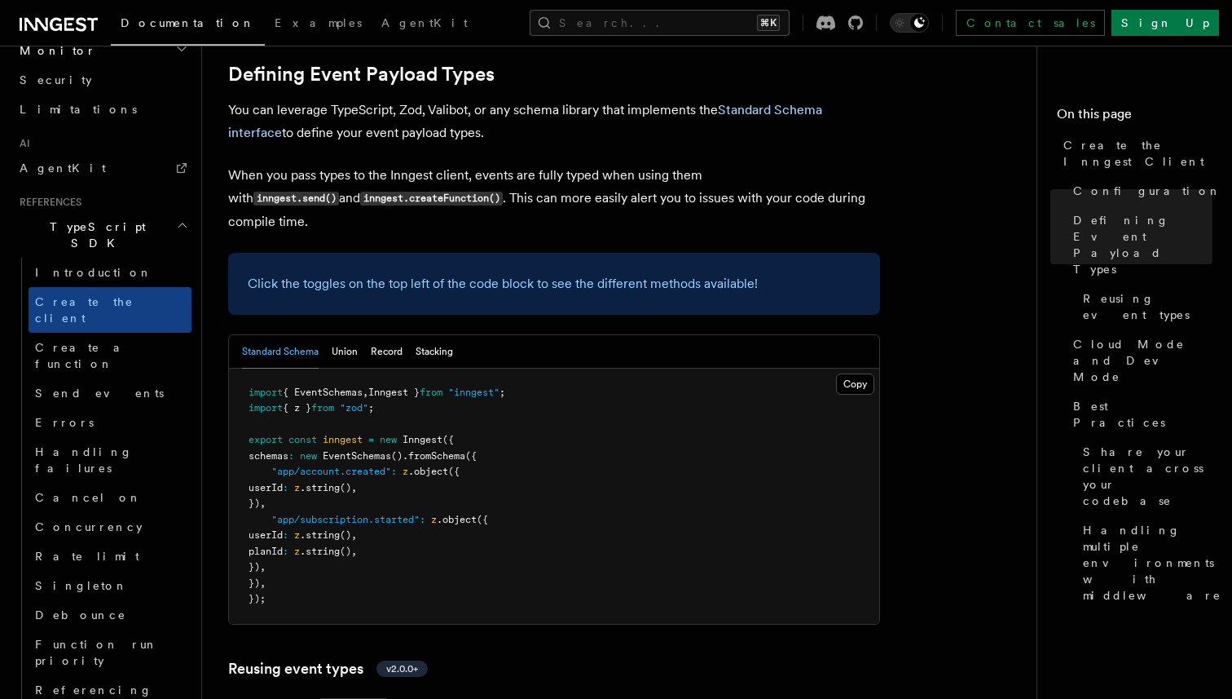
click at [494, 368] on pre "import { EventSchemas , Inngest } from "inngest" ; import { z } from "zod" ; ex…" at bounding box center [554, 495] width 650 height 255
